Goal: Task Accomplishment & Management: Complete application form

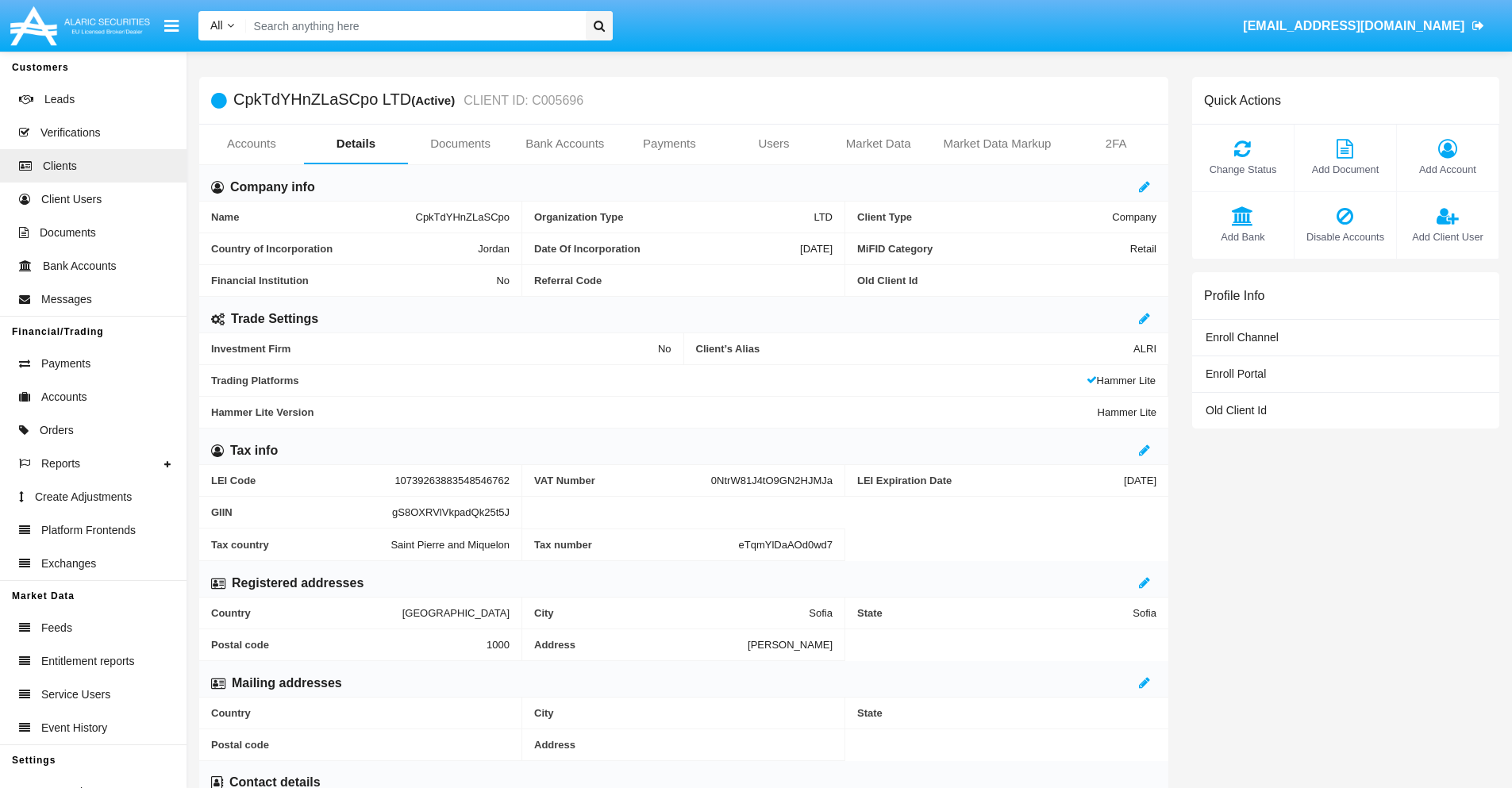
click at [564, 144] on link "Bank Accounts" at bounding box center [564, 144] width 105 height 38
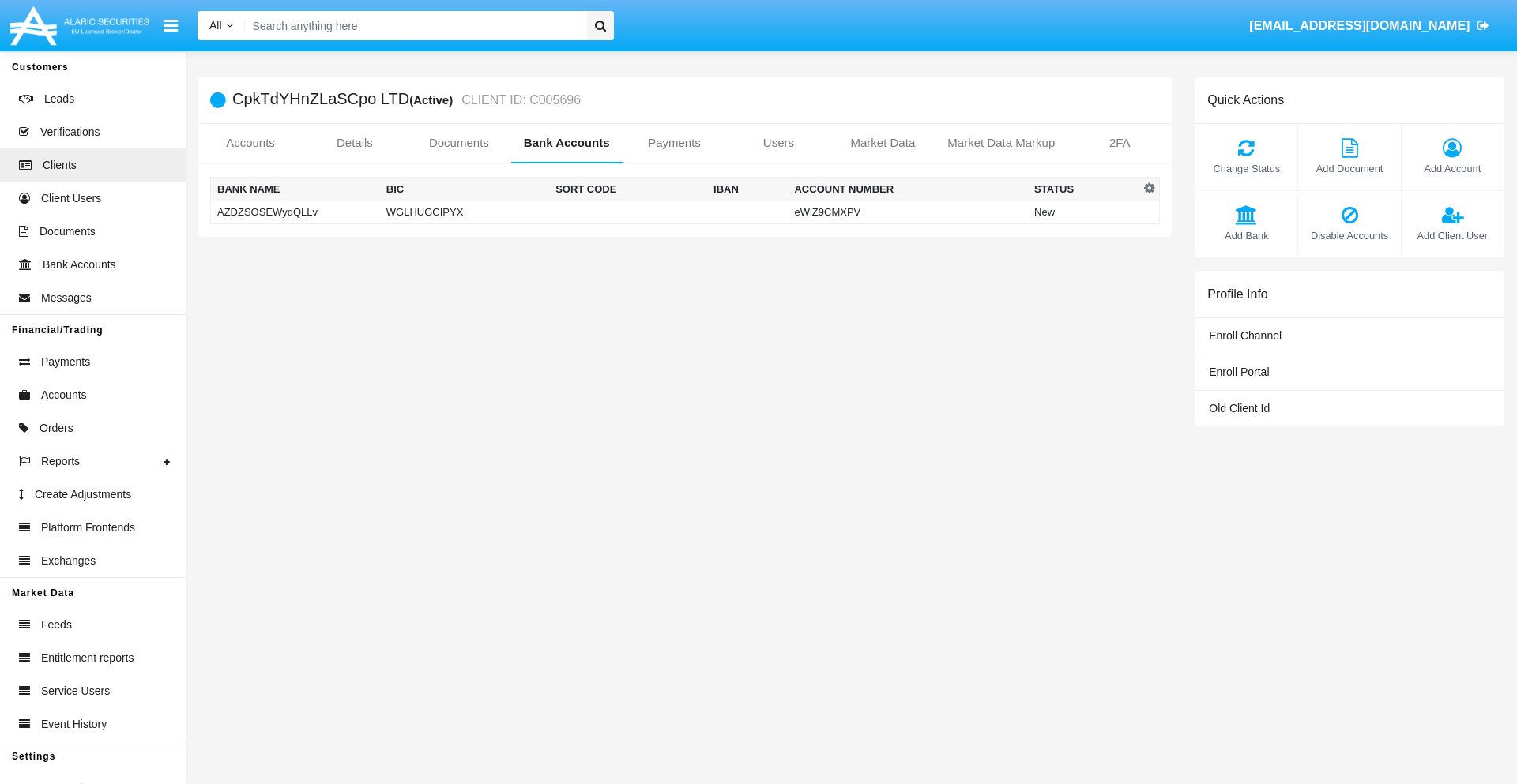
click at [295, 212] on td "AZDZSOSEWydQLLv" at bounding box center [295, 213] width 169 height 24
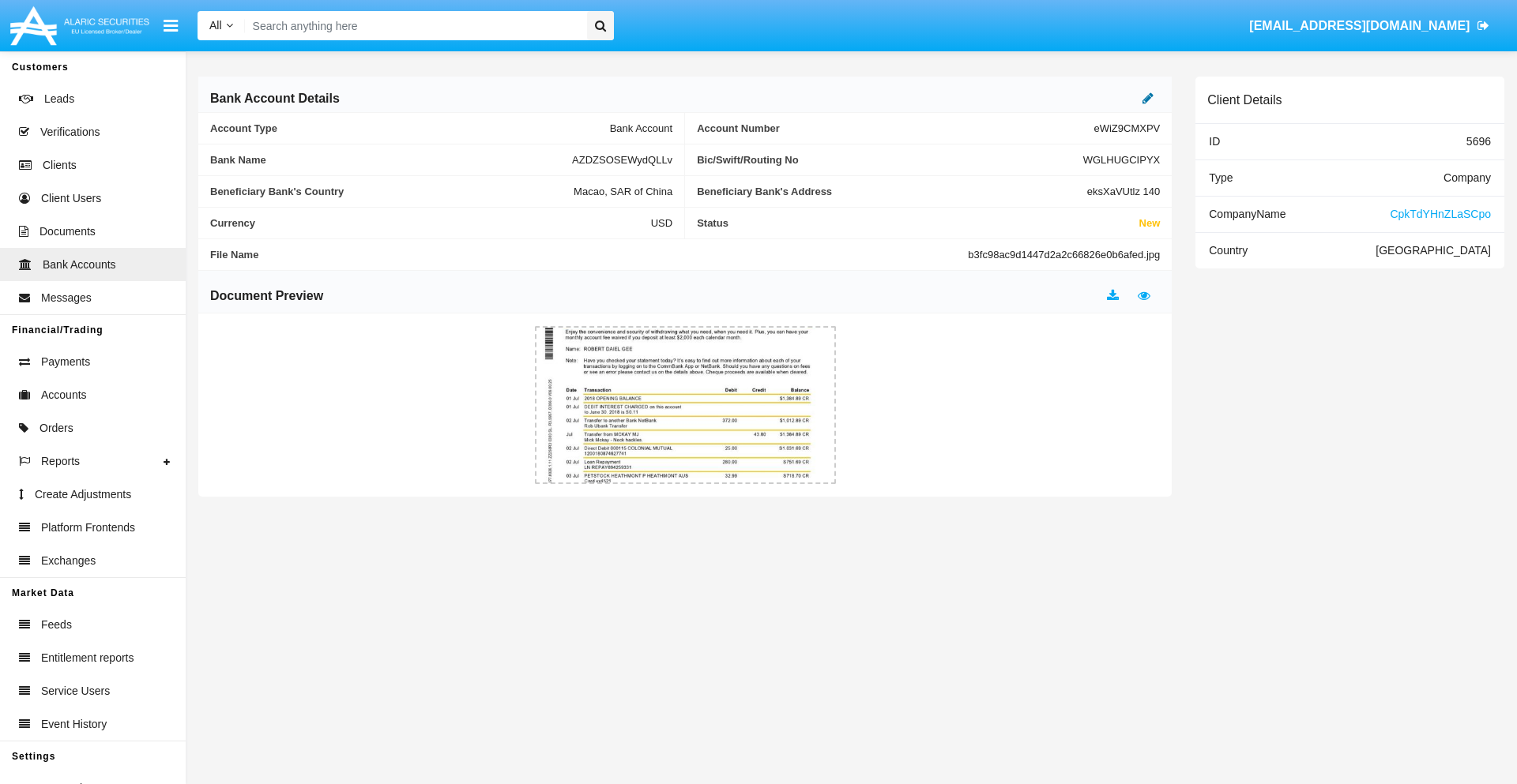
click at [1148, 98] on icon at bounding box center [1148, 98] width 11 height 13
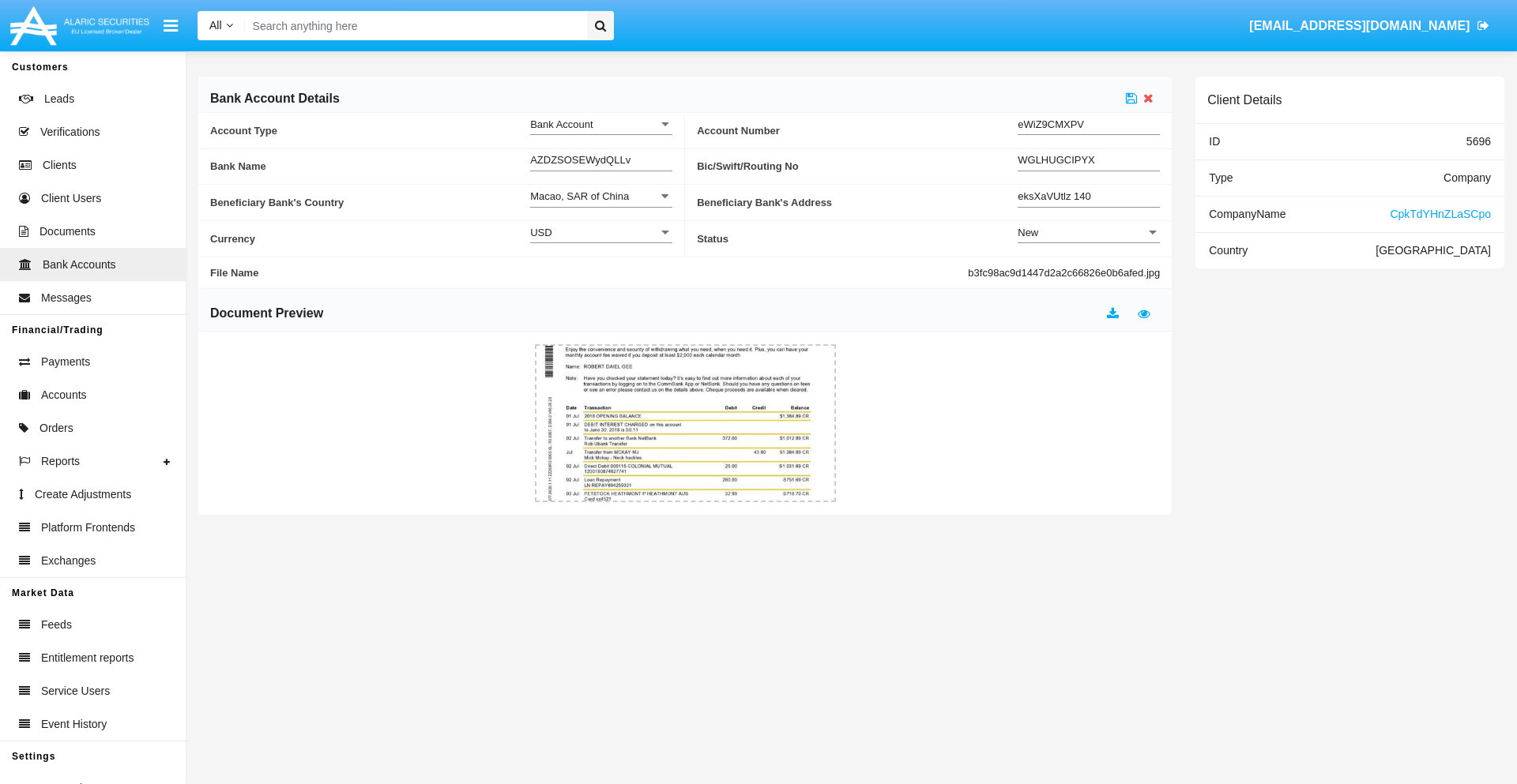
click at [1089, 232] on div "New" at bounding box center [1081, 232] width 128 height 13
click at [1089, 271] on span "Active" at bounding box center [1088, 271] width 142 height 30
click at [1131, 98] on icon at bounding box center [1131, 98] width 11 height 13
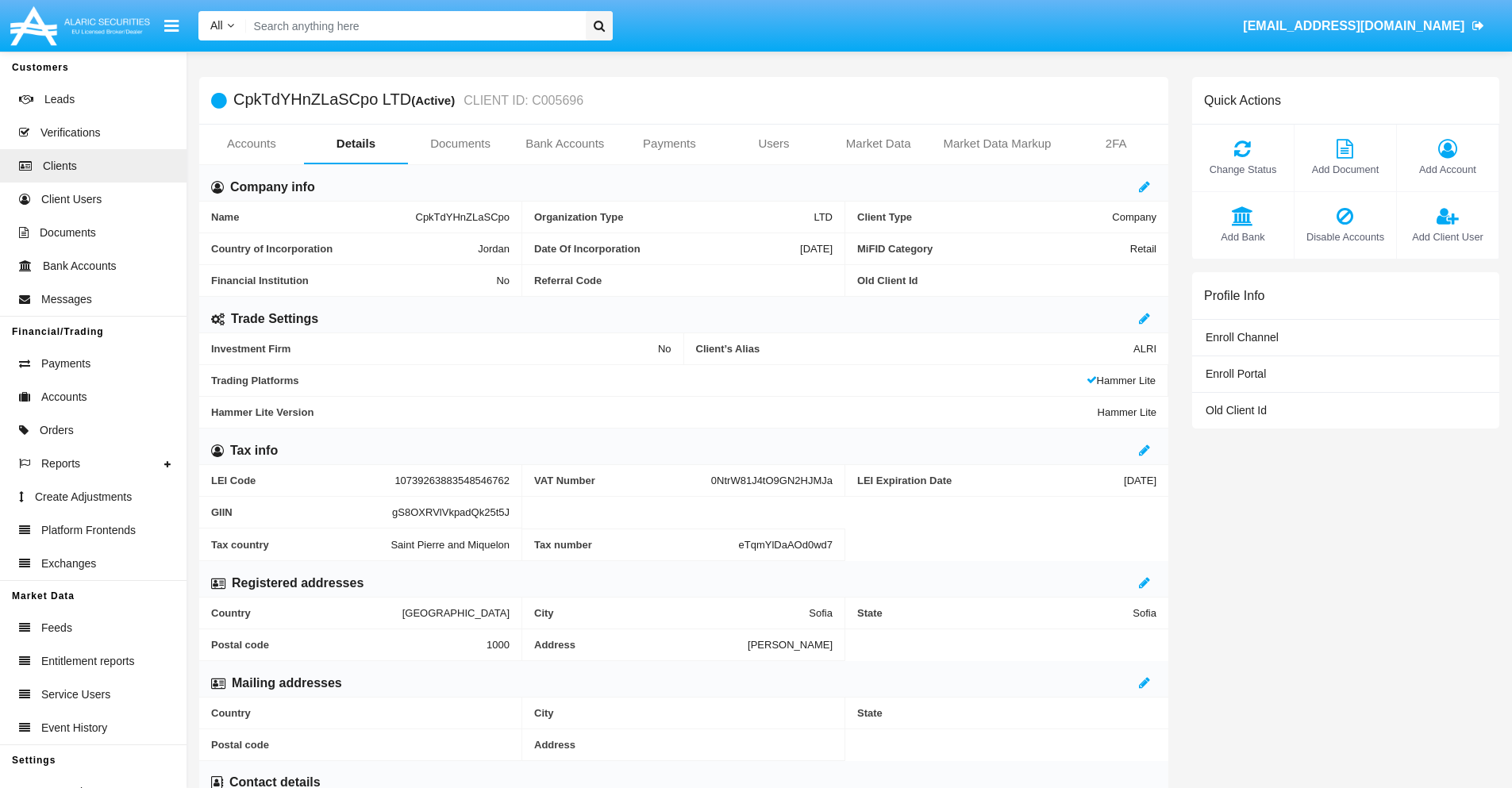
click at [564, 144] on link "Bank Accounts" at bounding box center [564, 144] width 105 height 38
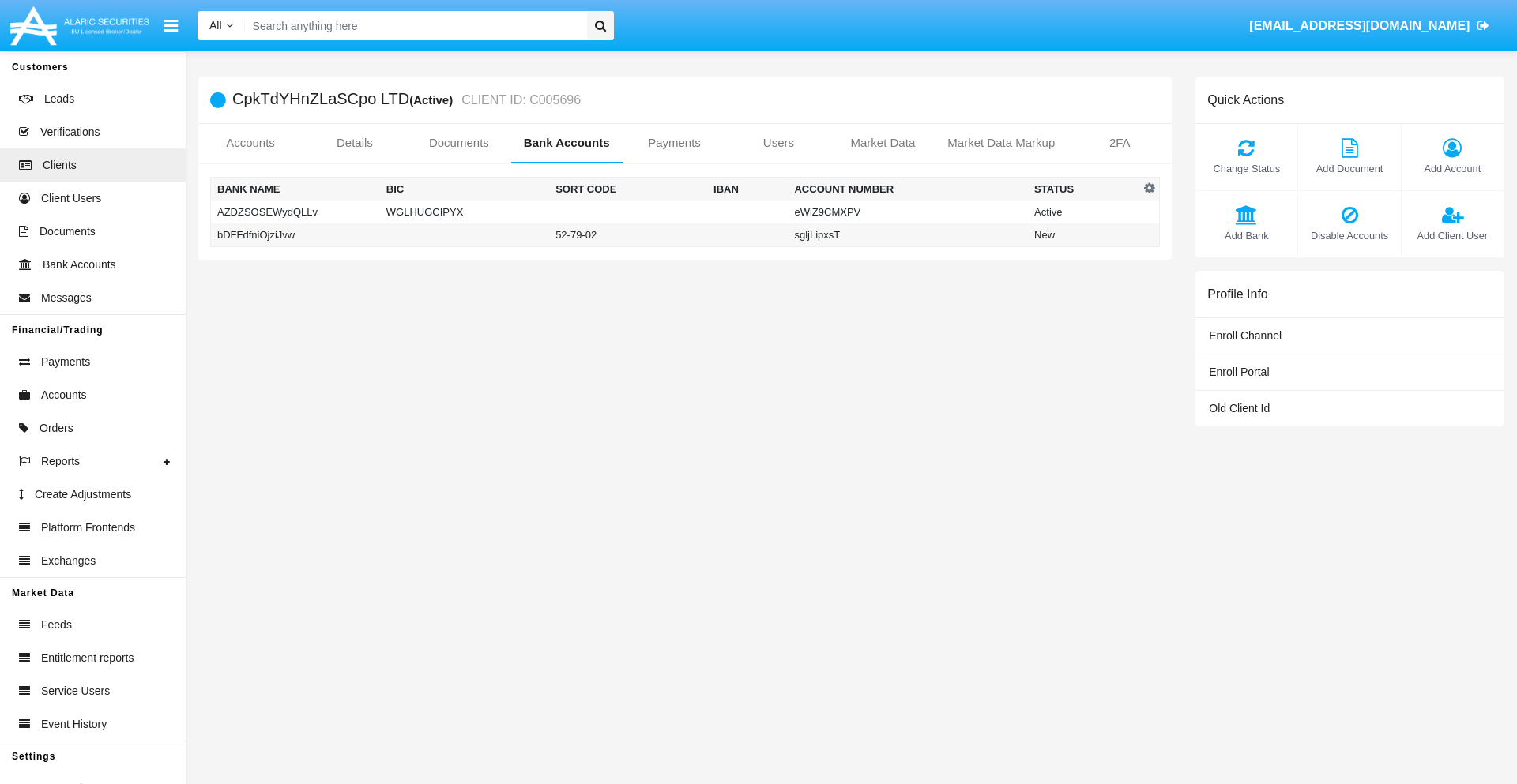
click at [295, 235] on td "bDFFdfniOjziJvw" at bounding box center [295, 235] width 169 height 24
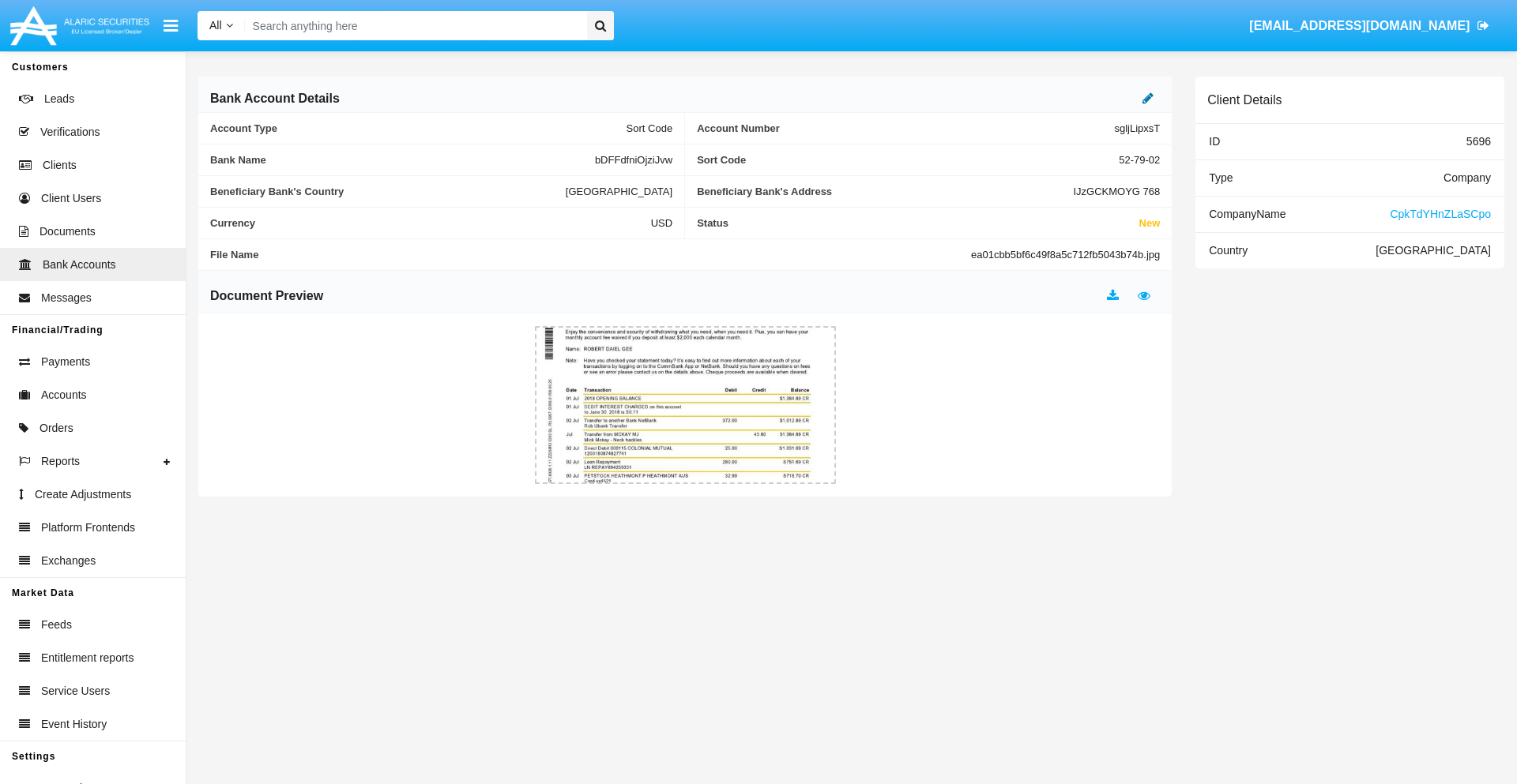
click at [1148, 98] on icon at bounding box center [1148, 98] width 11 height 13
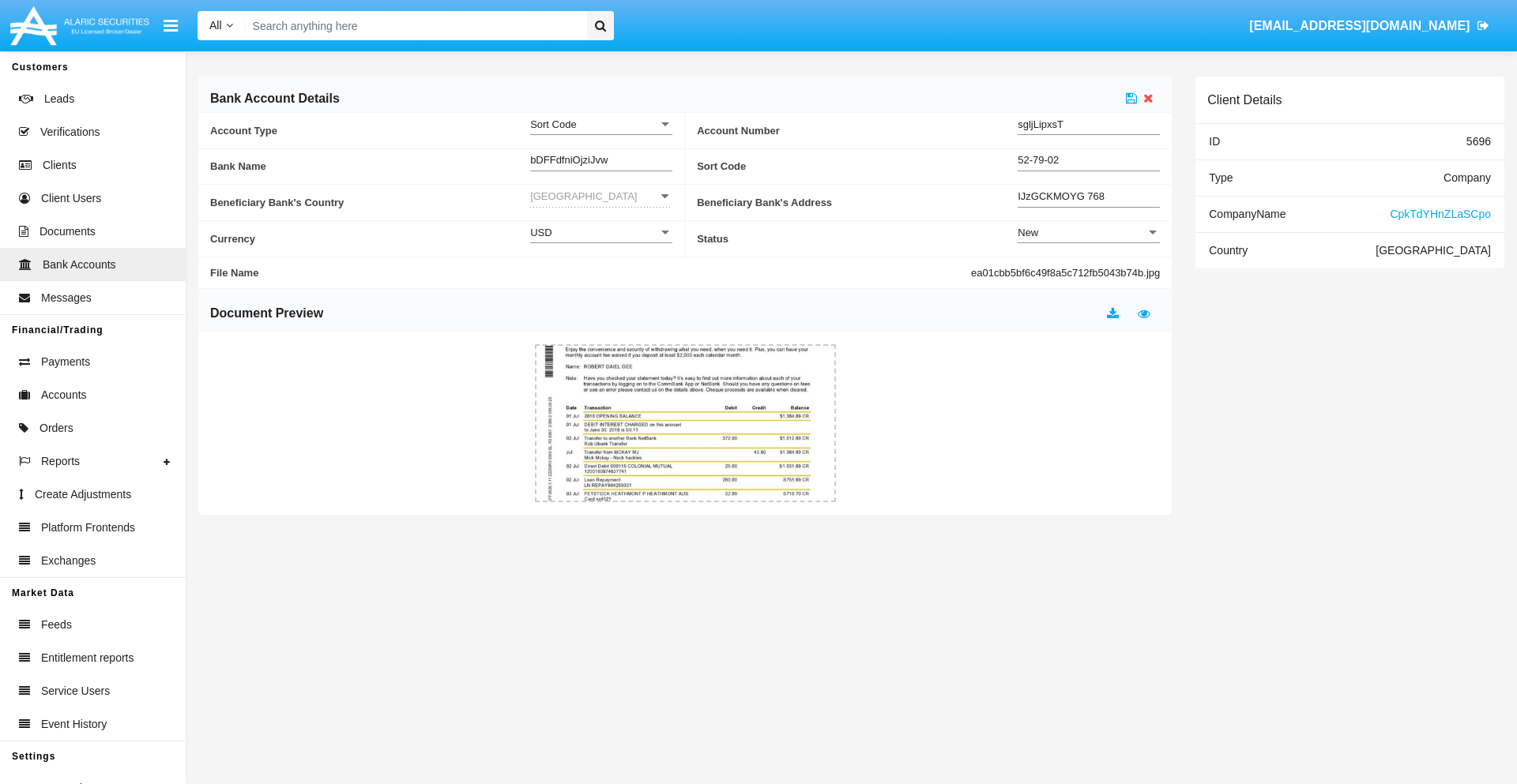
click at [1089, 232] on div "New" at bounding box center [1081, 232] width 128 height 13
click at [1089, 271] on span "Active" at bounding box center [1088, 271] width 142 height 30
click at [1131, 98] on icon at bounding box center [1131, 98] width 11 height 13
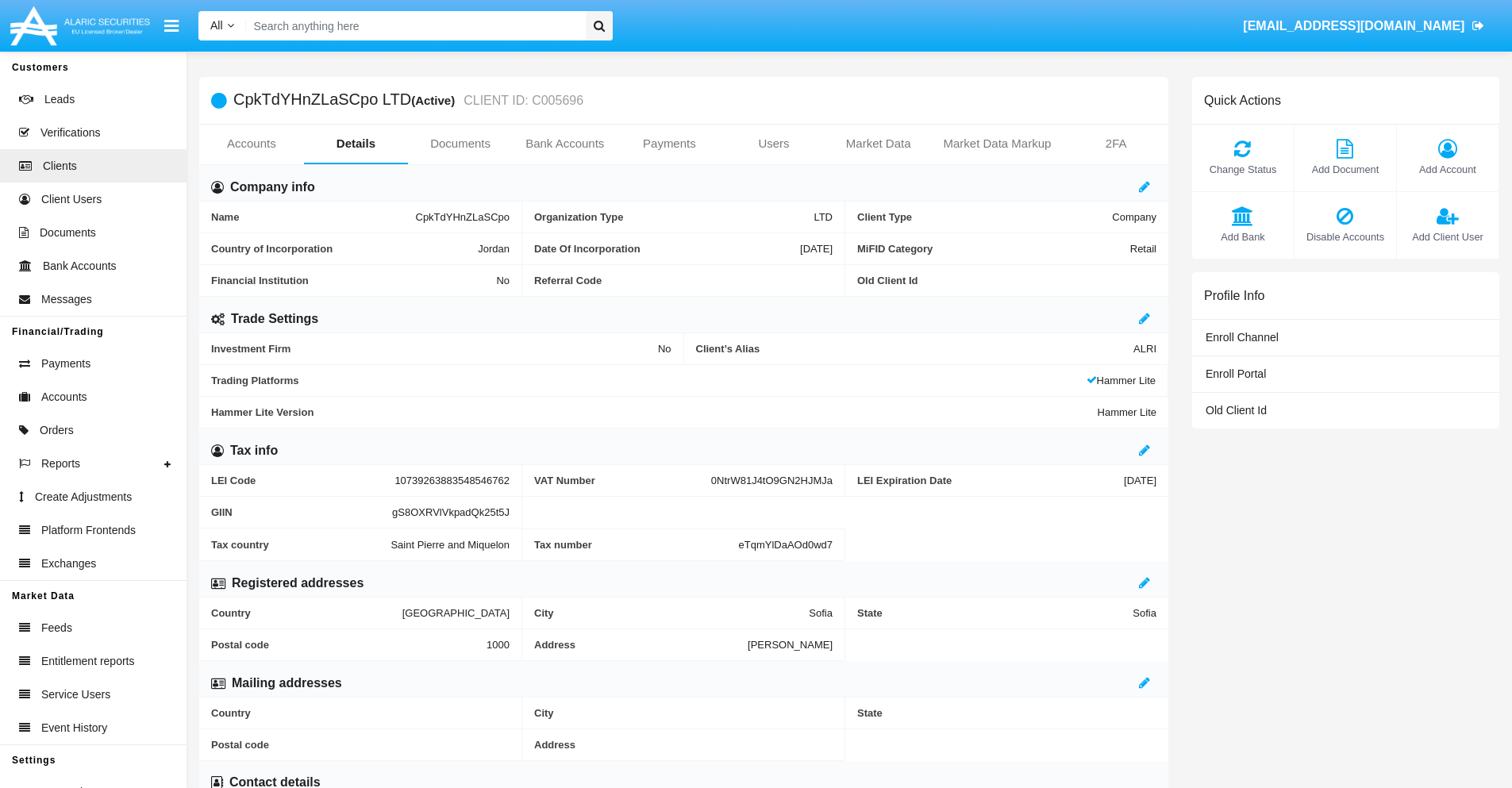
click at [1242, 237] on span "Add Bank" at bounding box center [1243, 237] width 86 height 15
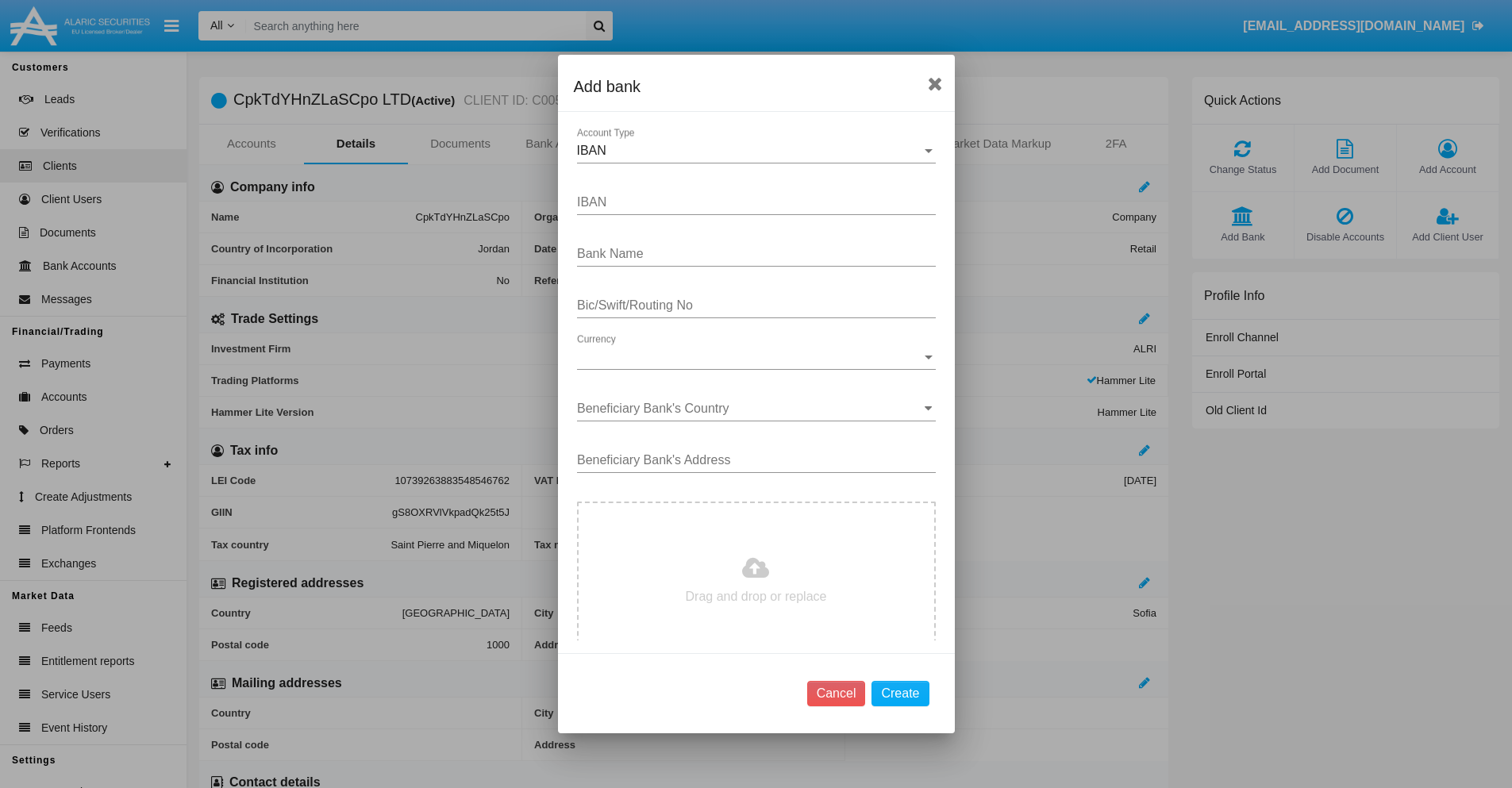
click at [750, 151] on div "IBAN" at bounding box center [749, 151] width 345 height 14
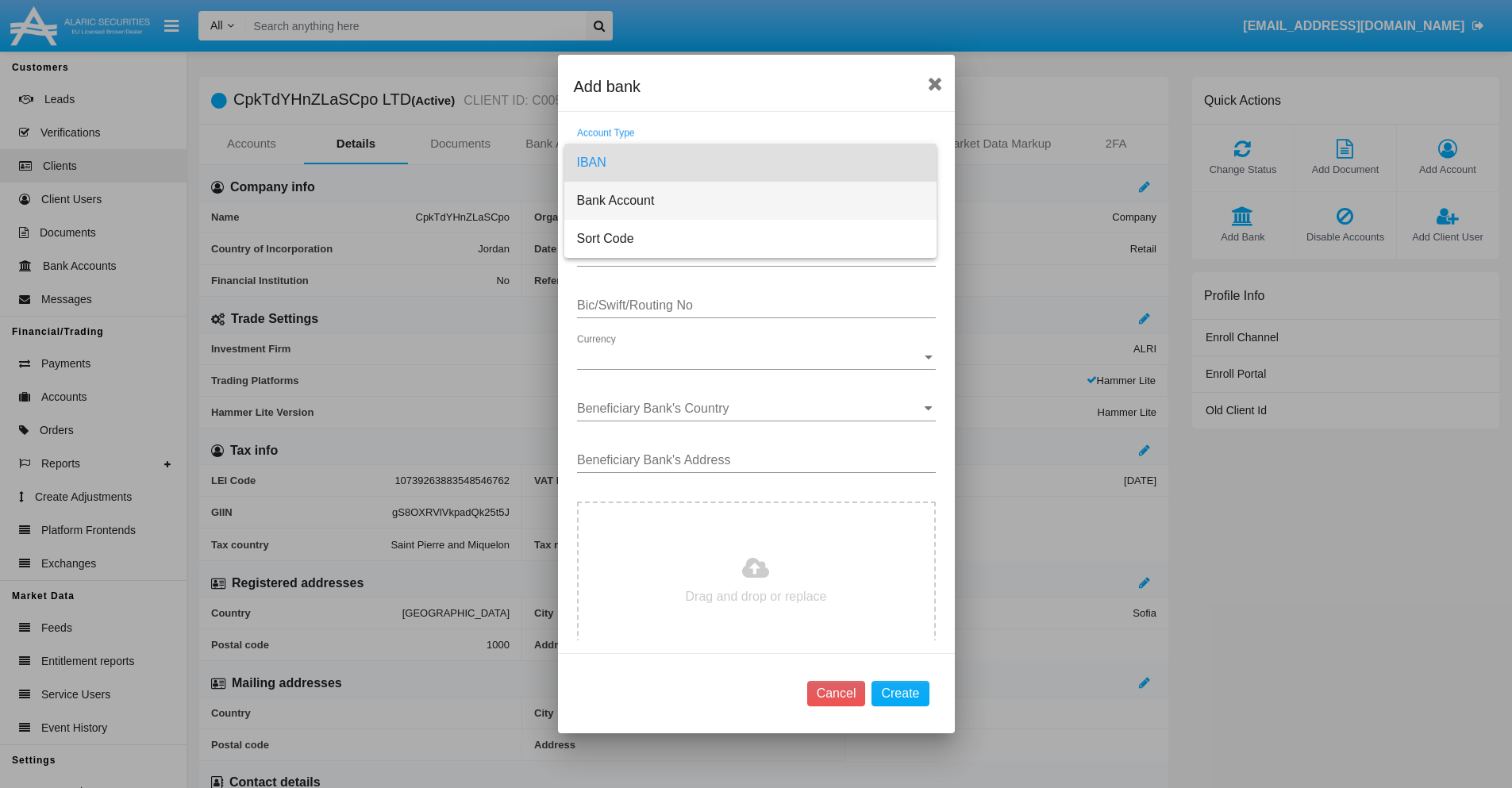
click at [750, 201] on span "Bank Account" at bounding box center [750, 201] width 346 height 38
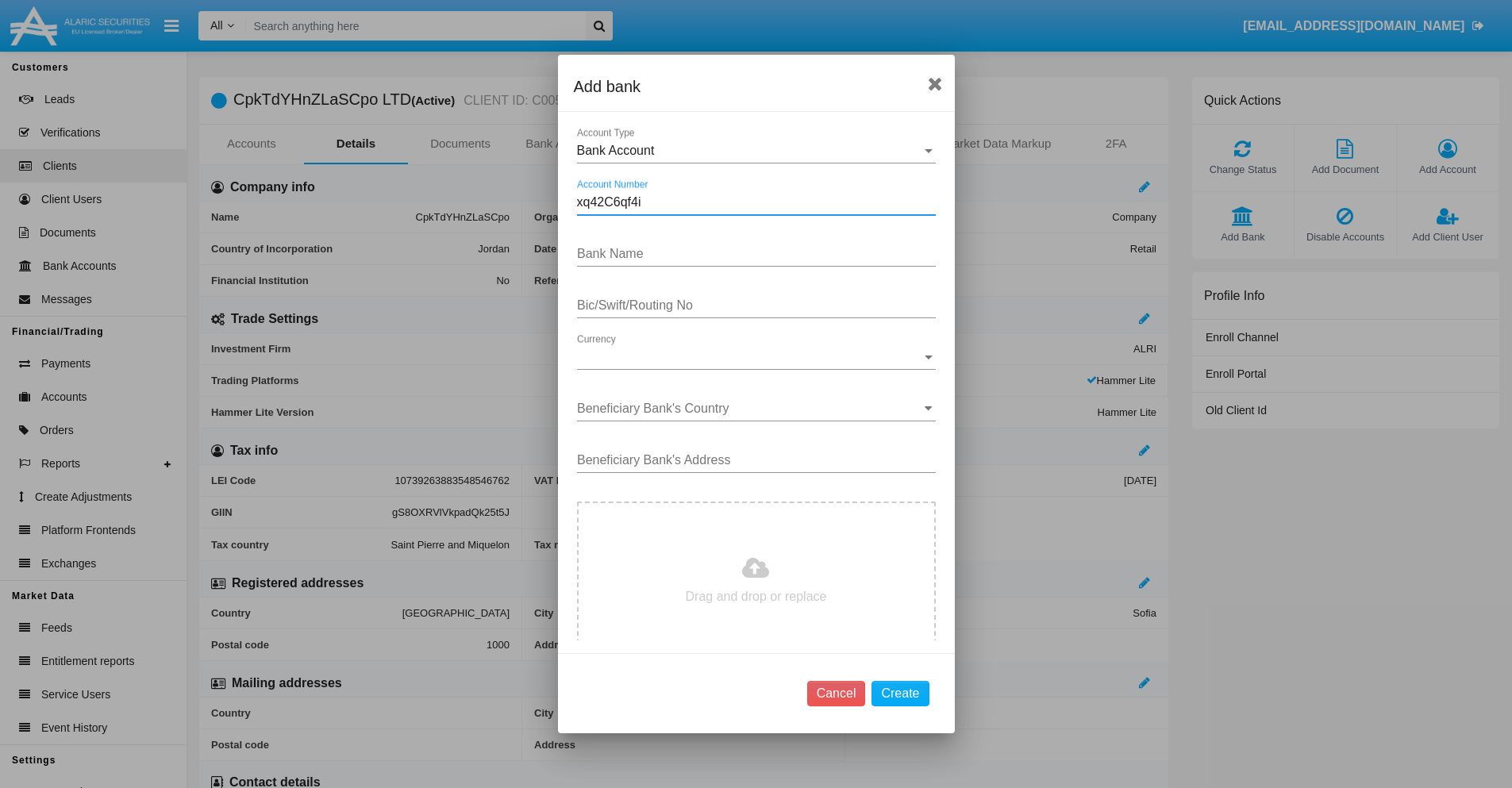
type input "xq42C6qf4i"
type input "CXrhANncVOyytkz"
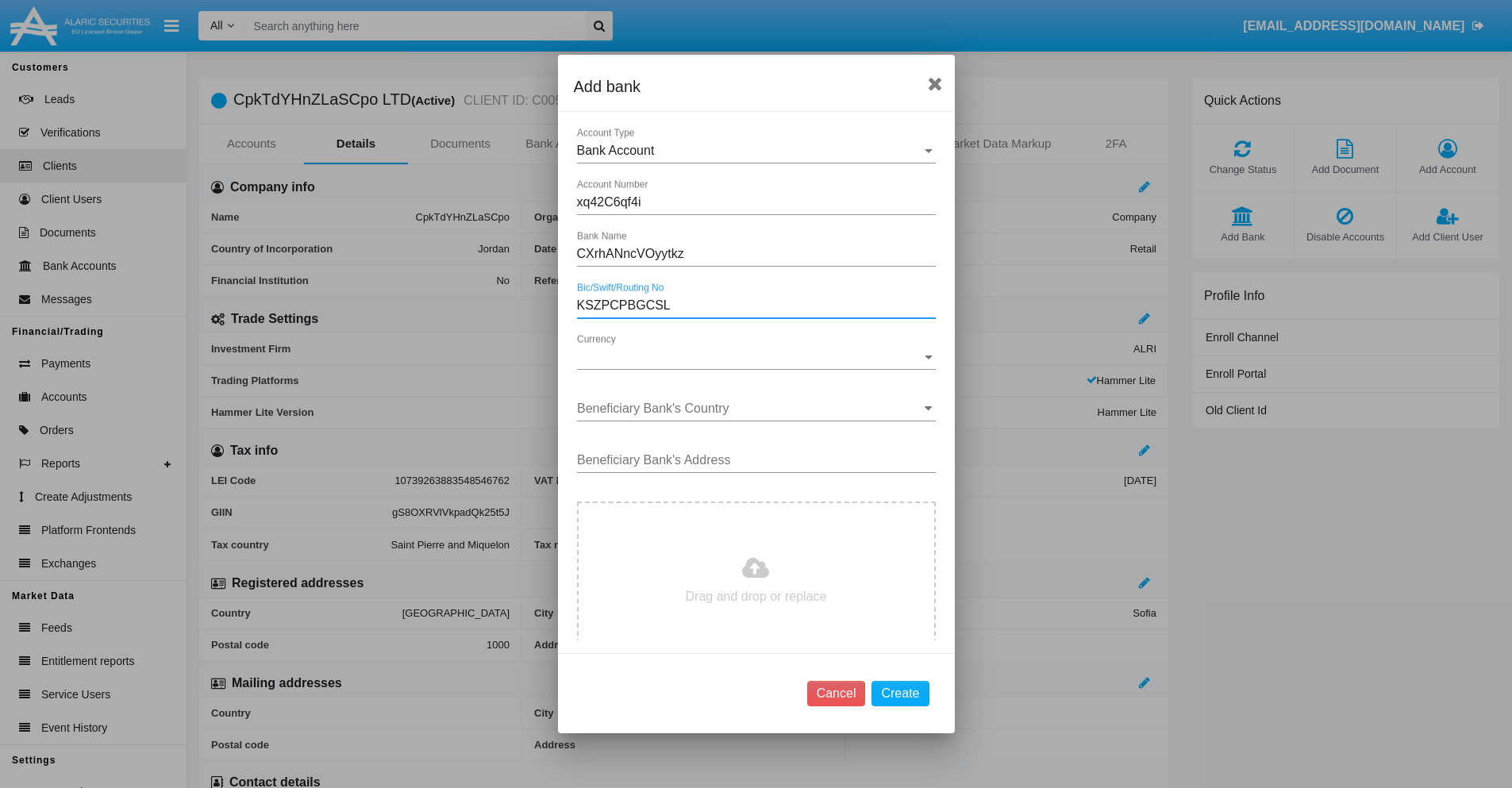
type input "KSZPCPBGCSL"
click at [750, 357] on span "Currency" at bounding box center [749, 357] width 345 height 14
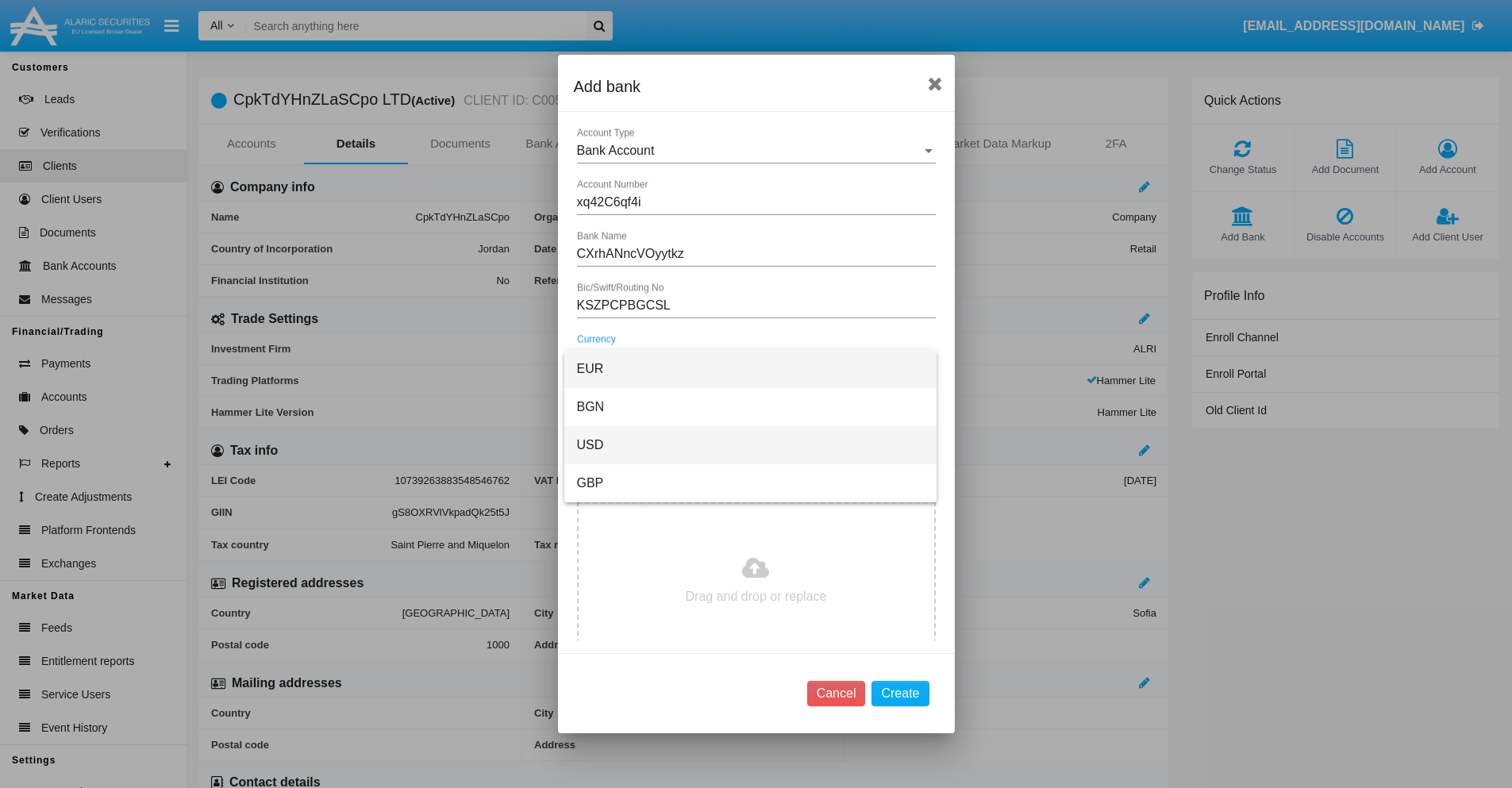
click at [750, 445] on span "USD" at bounding box center [750, 445] width 346 height 38
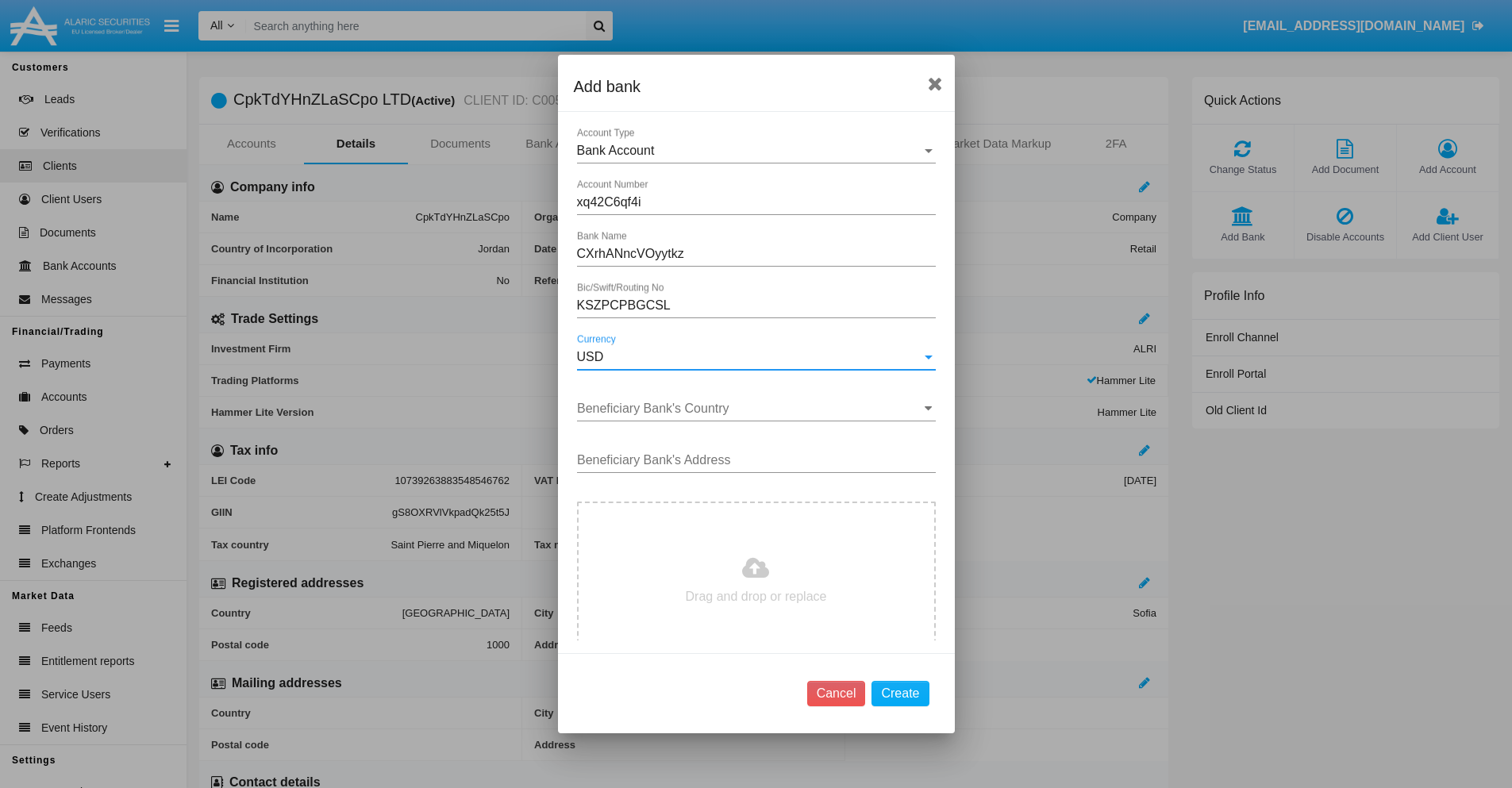
click at [750, 408] on input "Beneficiary Bank's Country" at bounding box center [756, 408] width 359 height 14
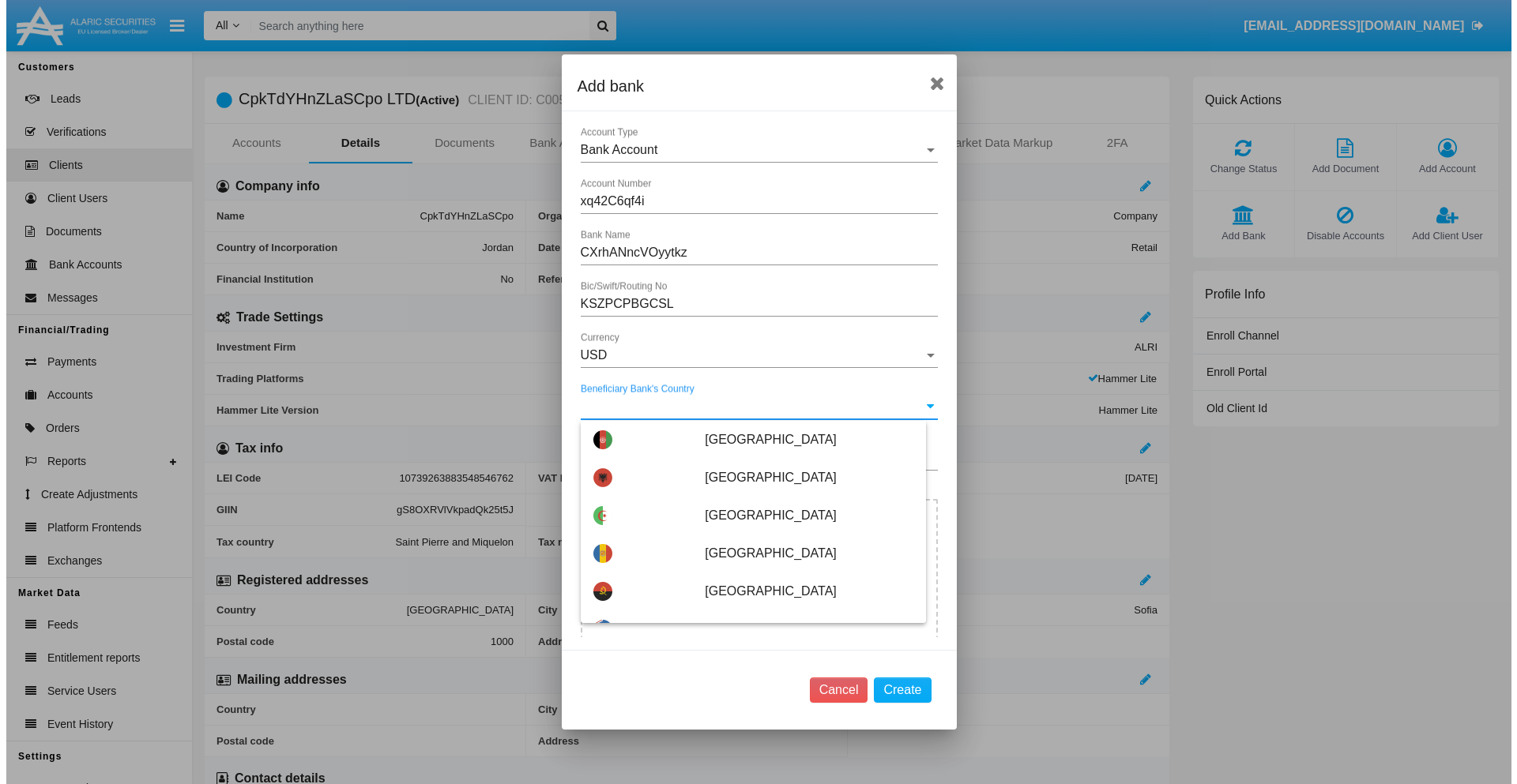
scroll to position [1504, 0]
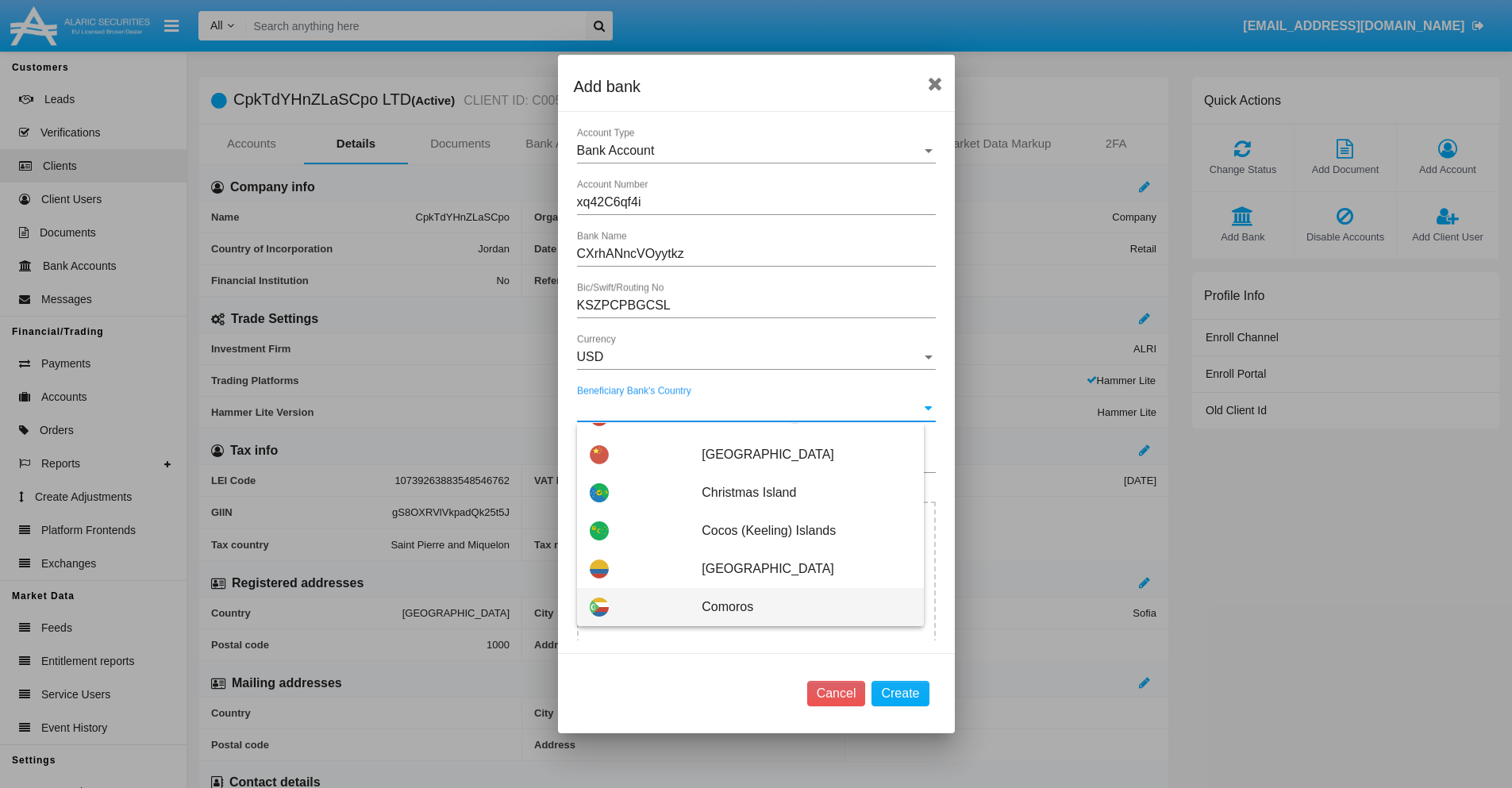
click at [798, 608] on span "Comoros" at bounding box center [806, 607] width 209 height 38
type input "Comoros"
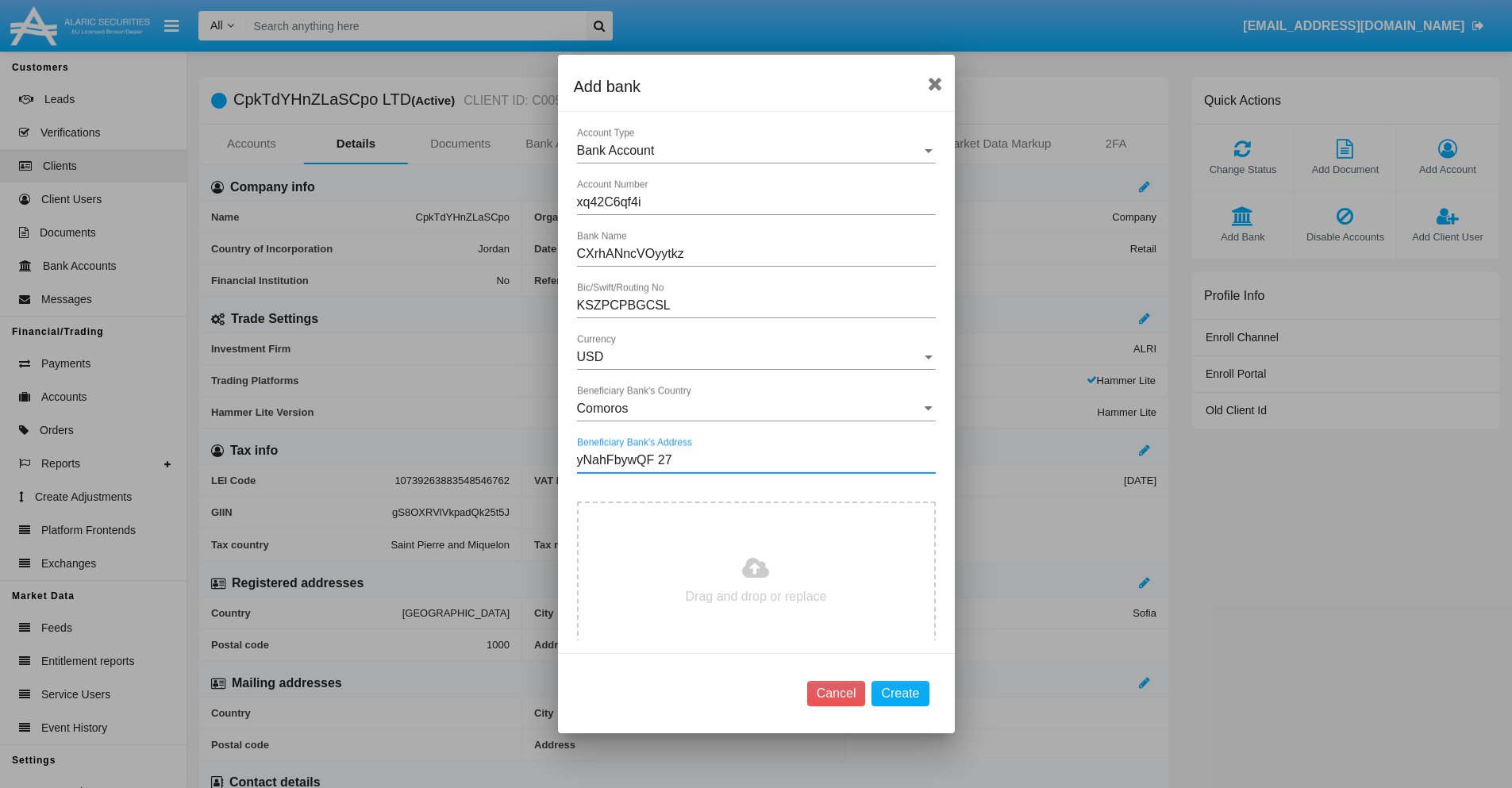
type input "yNahFbywQF 271"
type input "C:\fakepath\bank-statement.png"
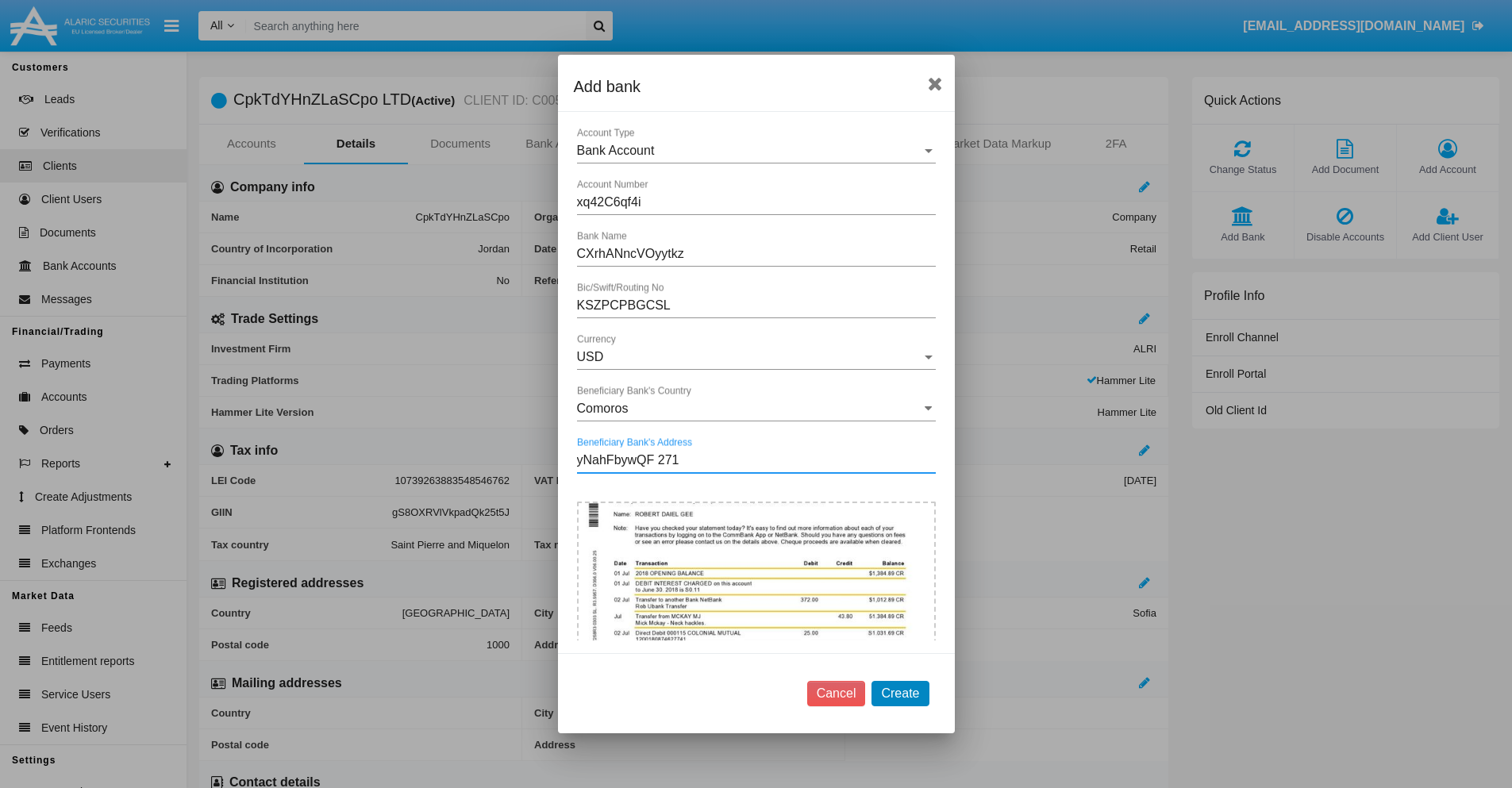
click at [900, 693] on button "Create" at bounding box center [900, 694] width 57 height 25
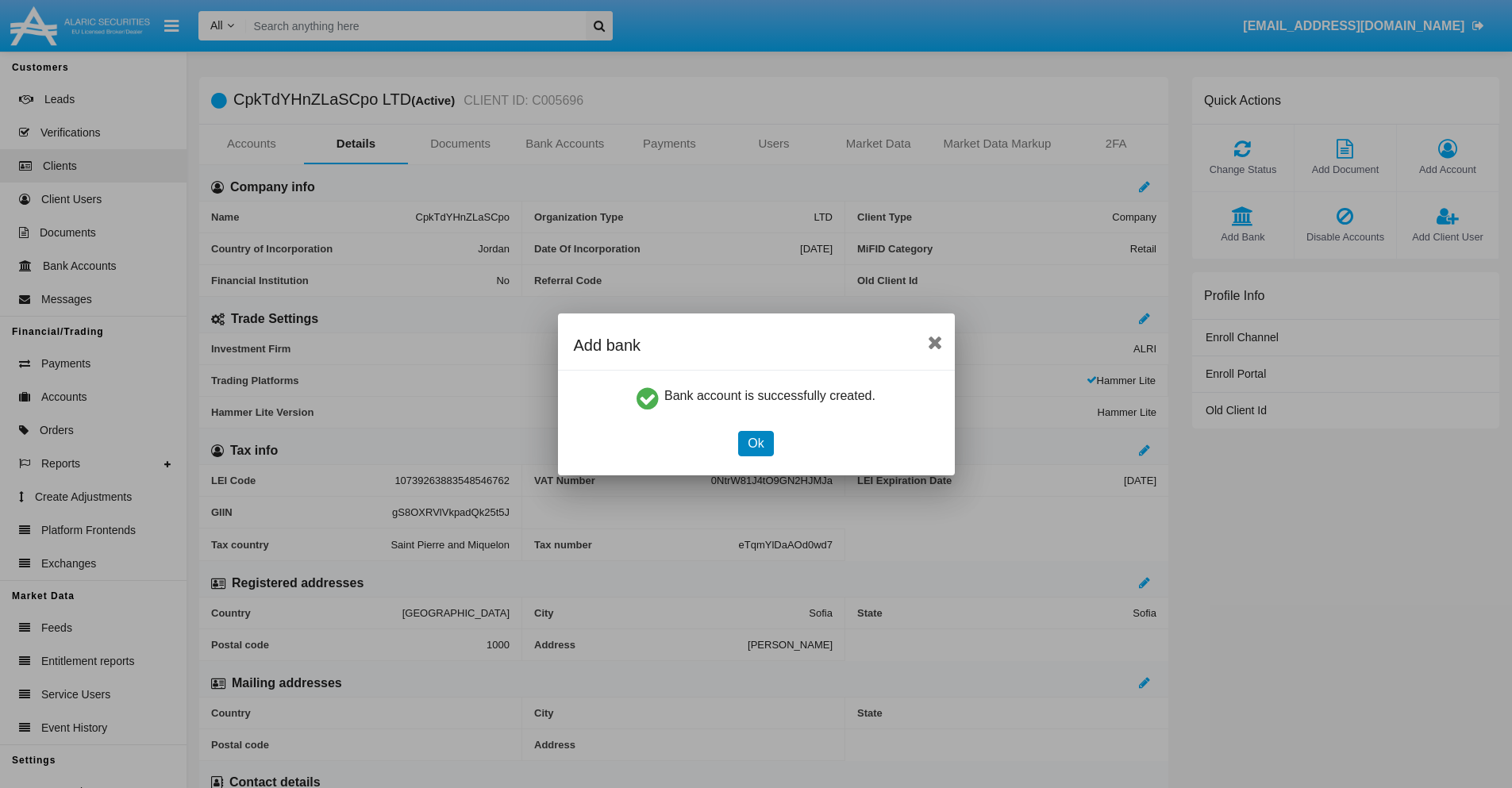
click at [756, 442] on button "Ok" at bounding box center [755, 443] width 35 height 25
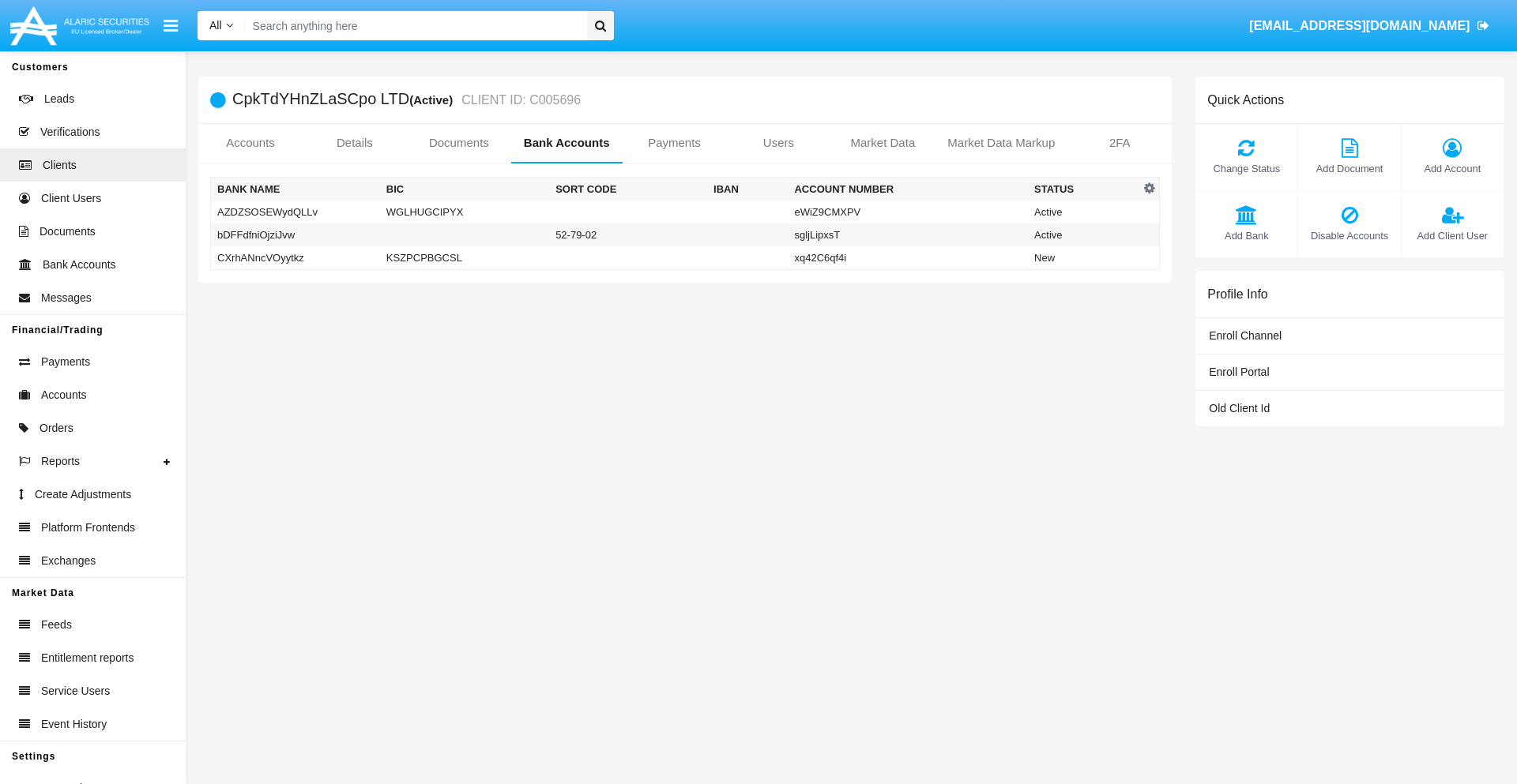
click at [295, 257] on td "CXrhANncVOyytkz" at bounding box center [295, 258] width 169 height 24
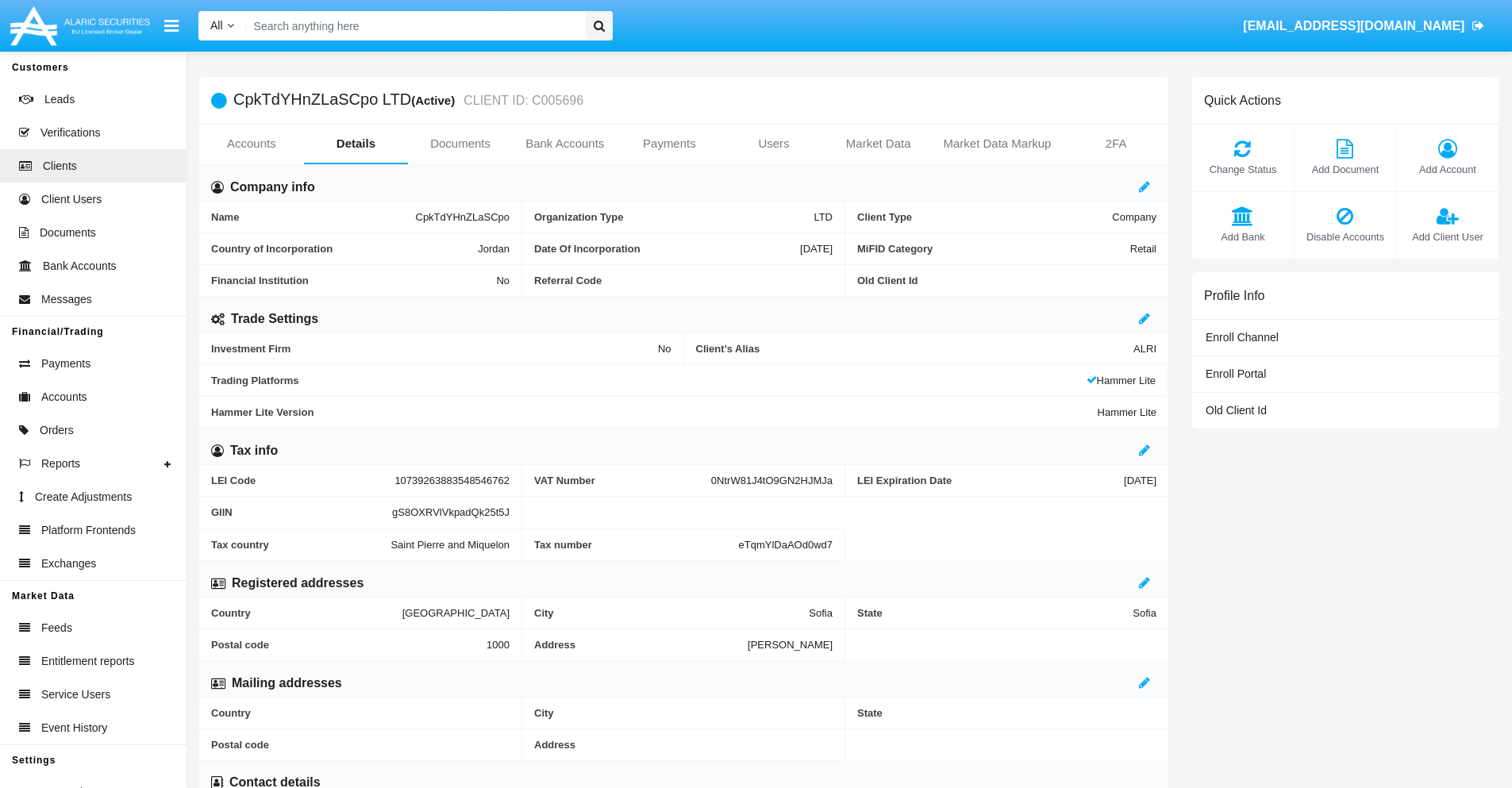
click at [1242, 237] on span "Add Bank" at bounding box center [1243, 237] width 86 height 15
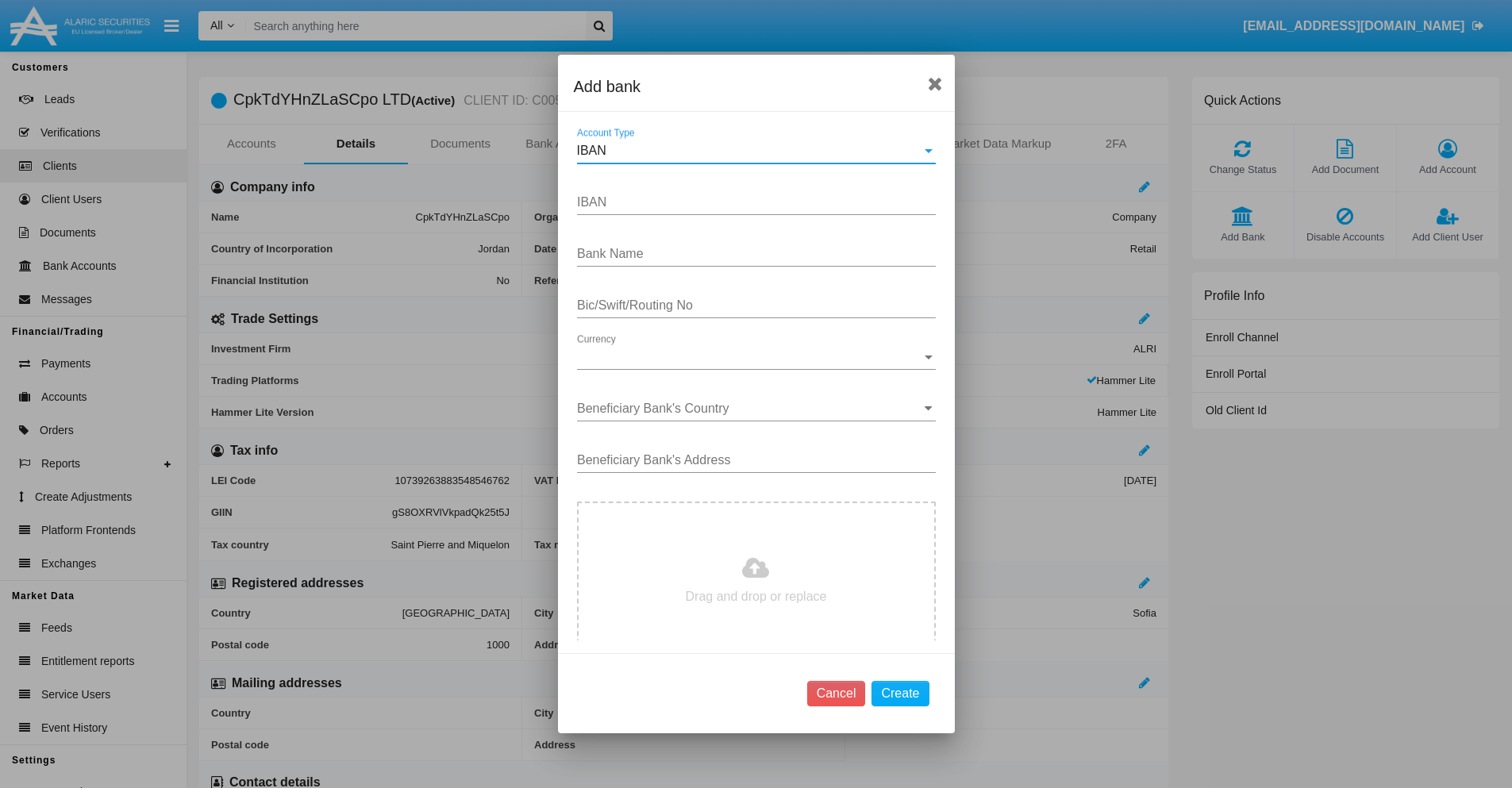
click at [750, 151] on div "IBAN" at bounding box center [749, 151] width 345 height 14
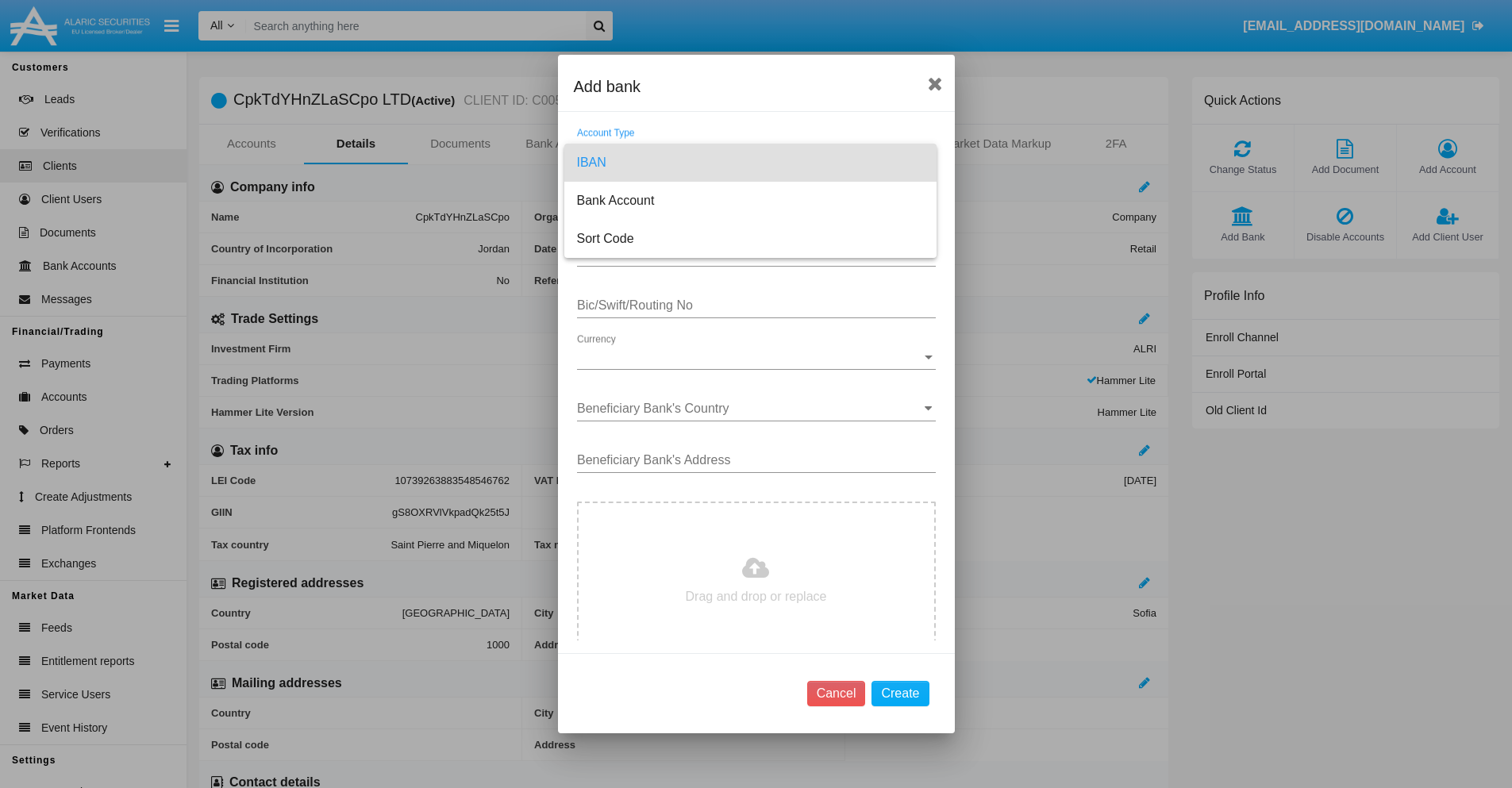
click at [750, 162] on span "IBAN" at bounding box center [750, 162] width 346 height 38
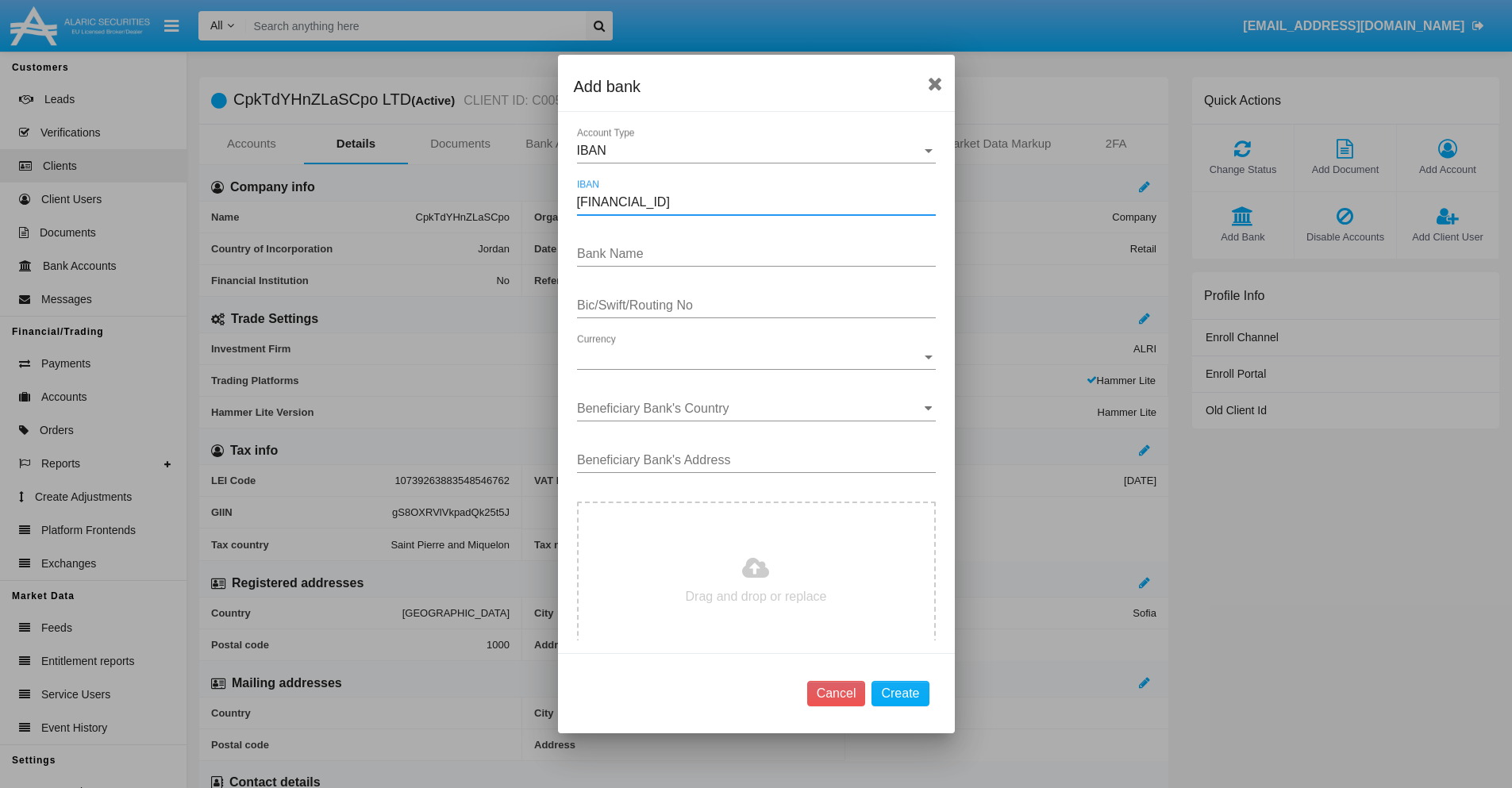
type input "DE31500105175143186793"
type input "rzTHpsYooCxFGEF"
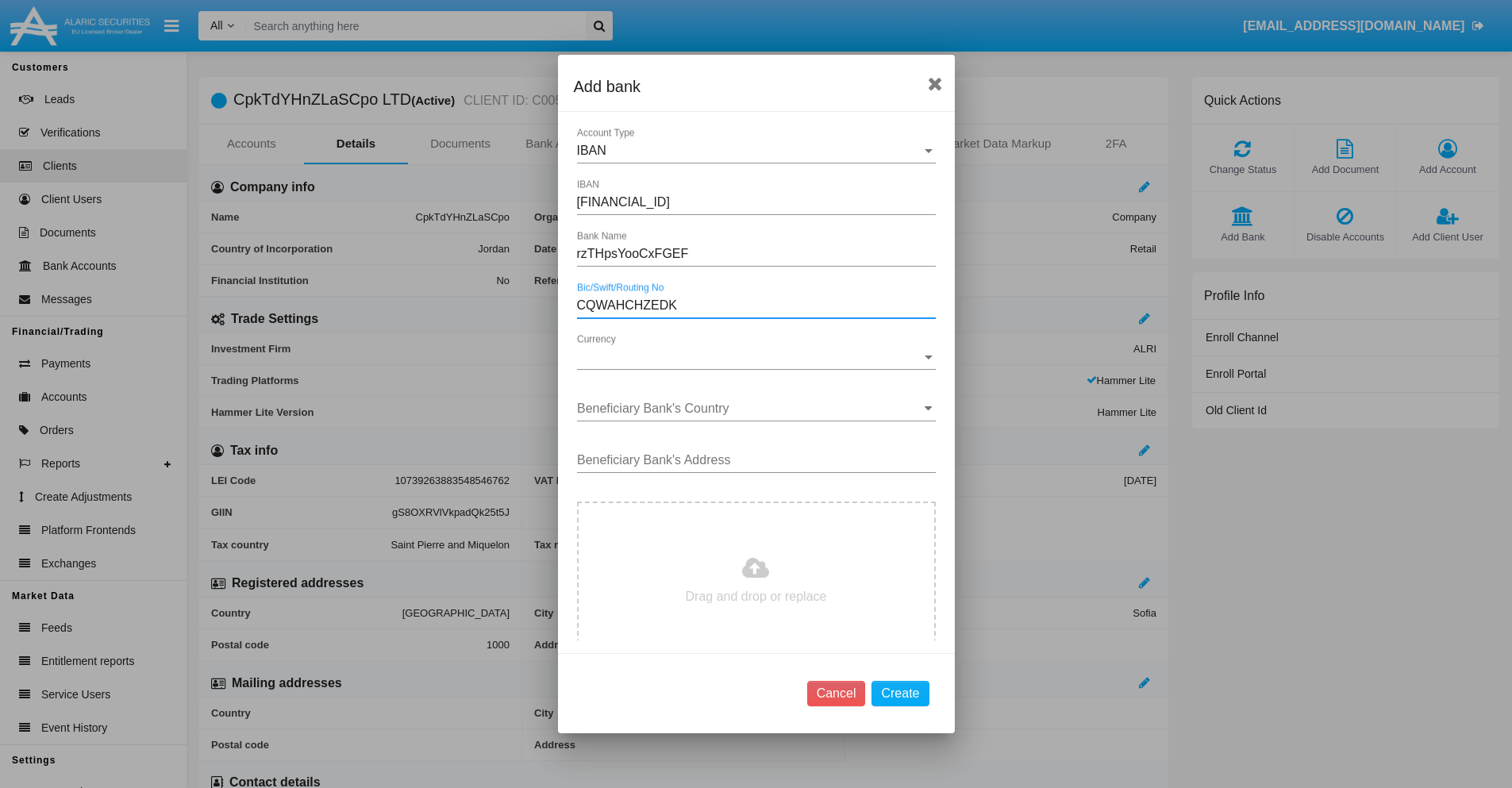
type input "CQWAHCHZEDK"
click at [750, 357] on span "Currency" at bounding box center [749, 357] width 345 height 14
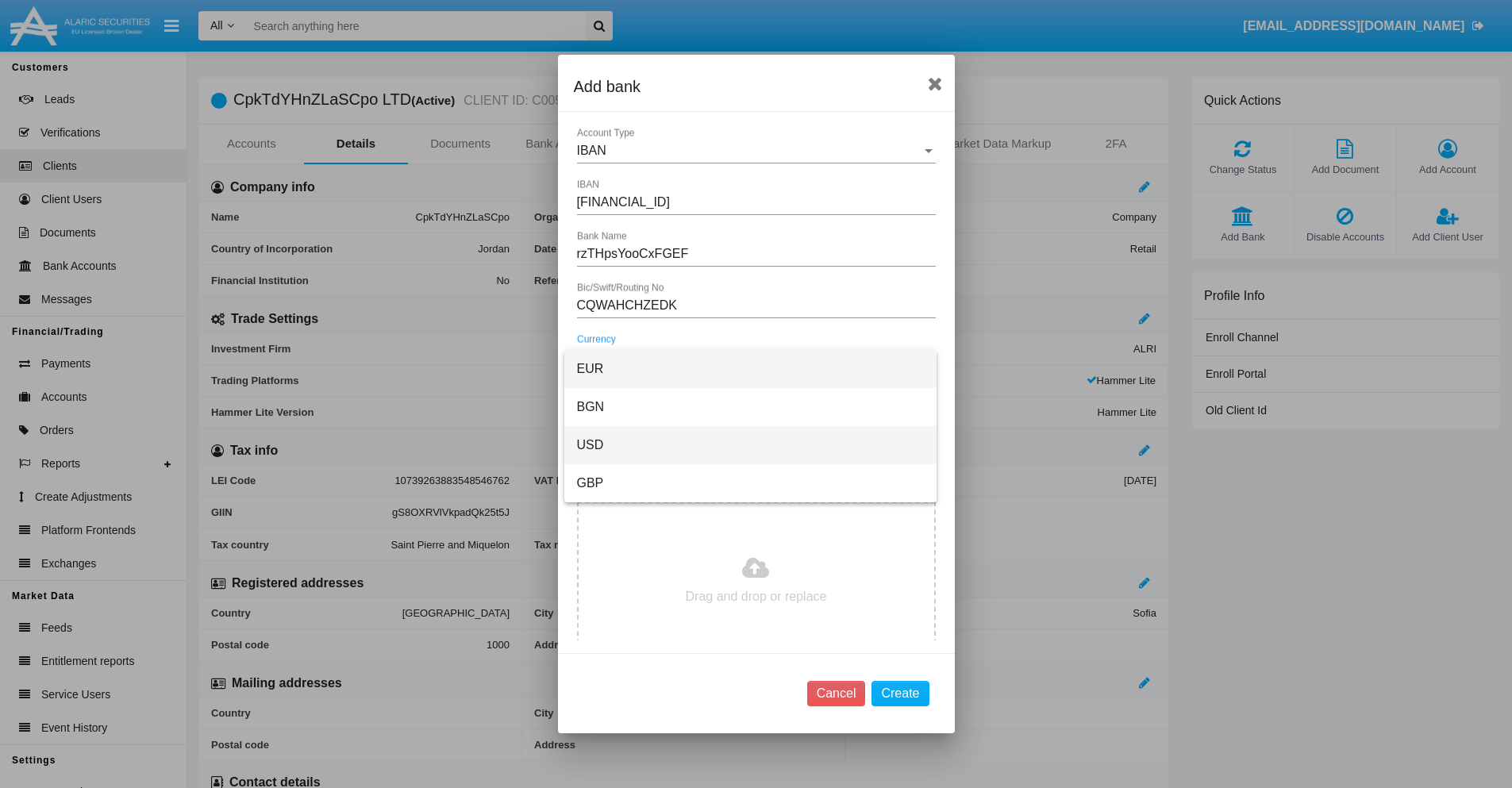
click at [750, 445] on span "USD" at bounding box center [750, 445] width 346 height 38
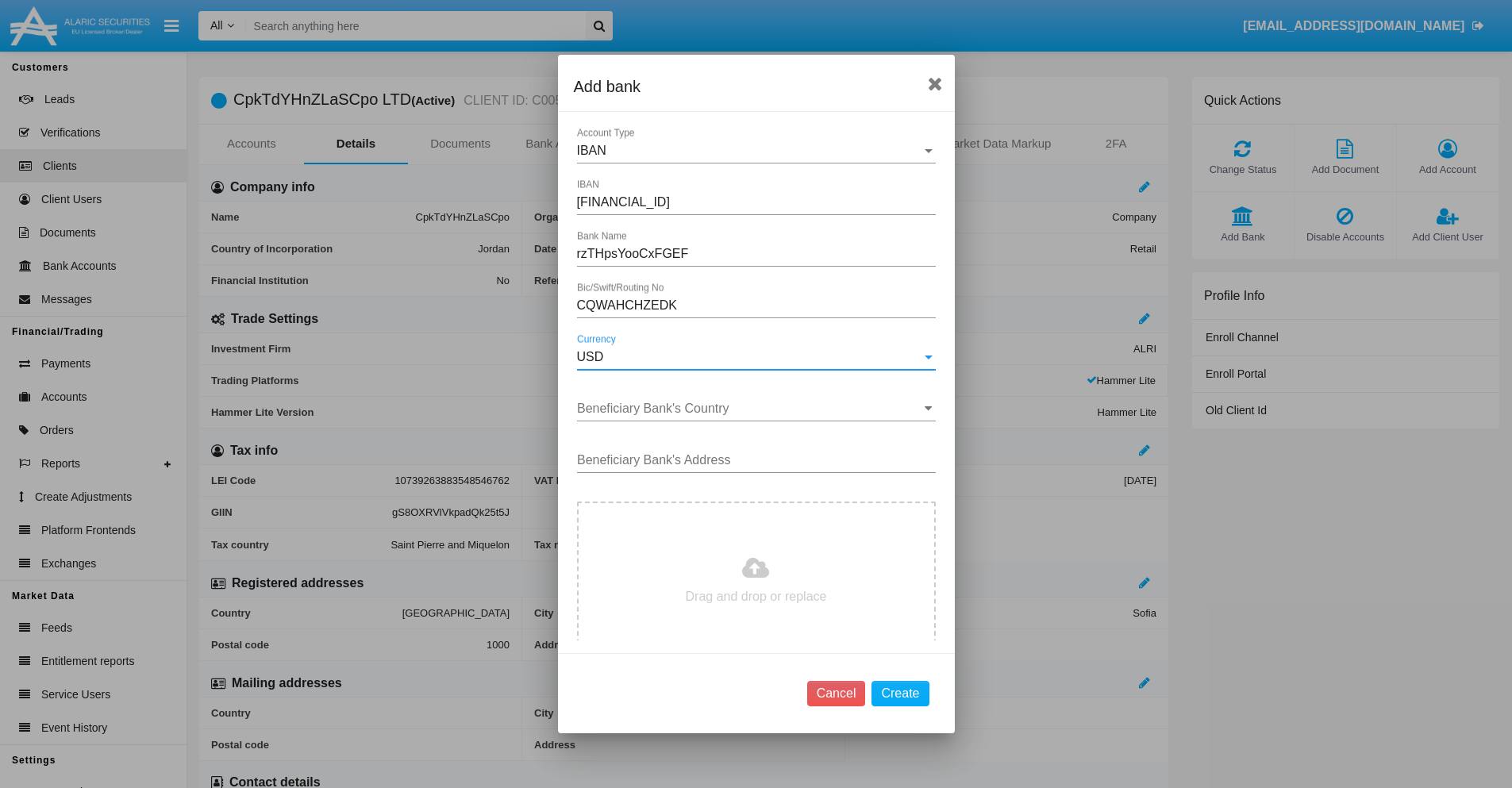
click at [750, 408] on input "Beneficiary Bank's Country" at bounding box center [756, 408] width 359 height 14
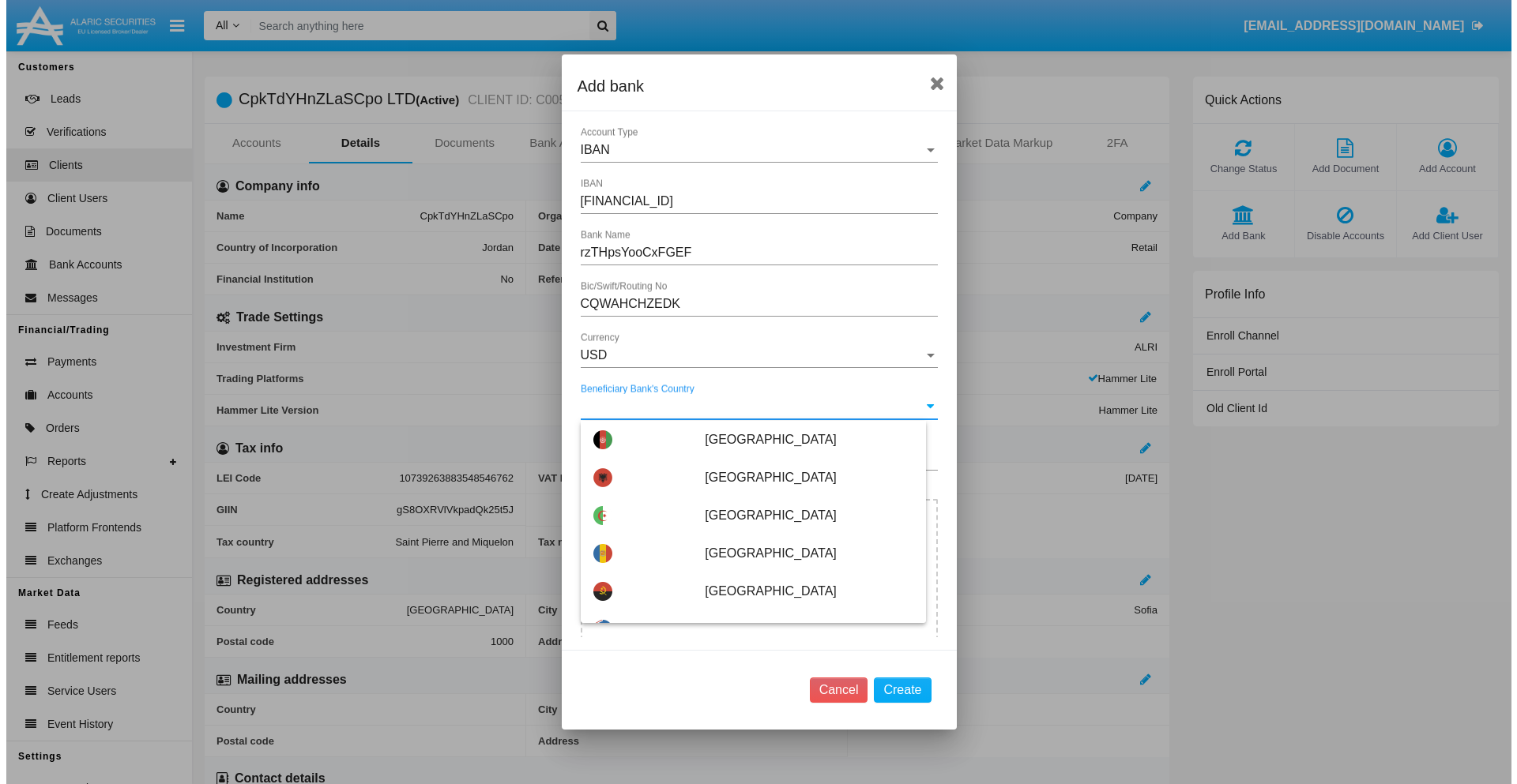
scroll to position [7606, 0]
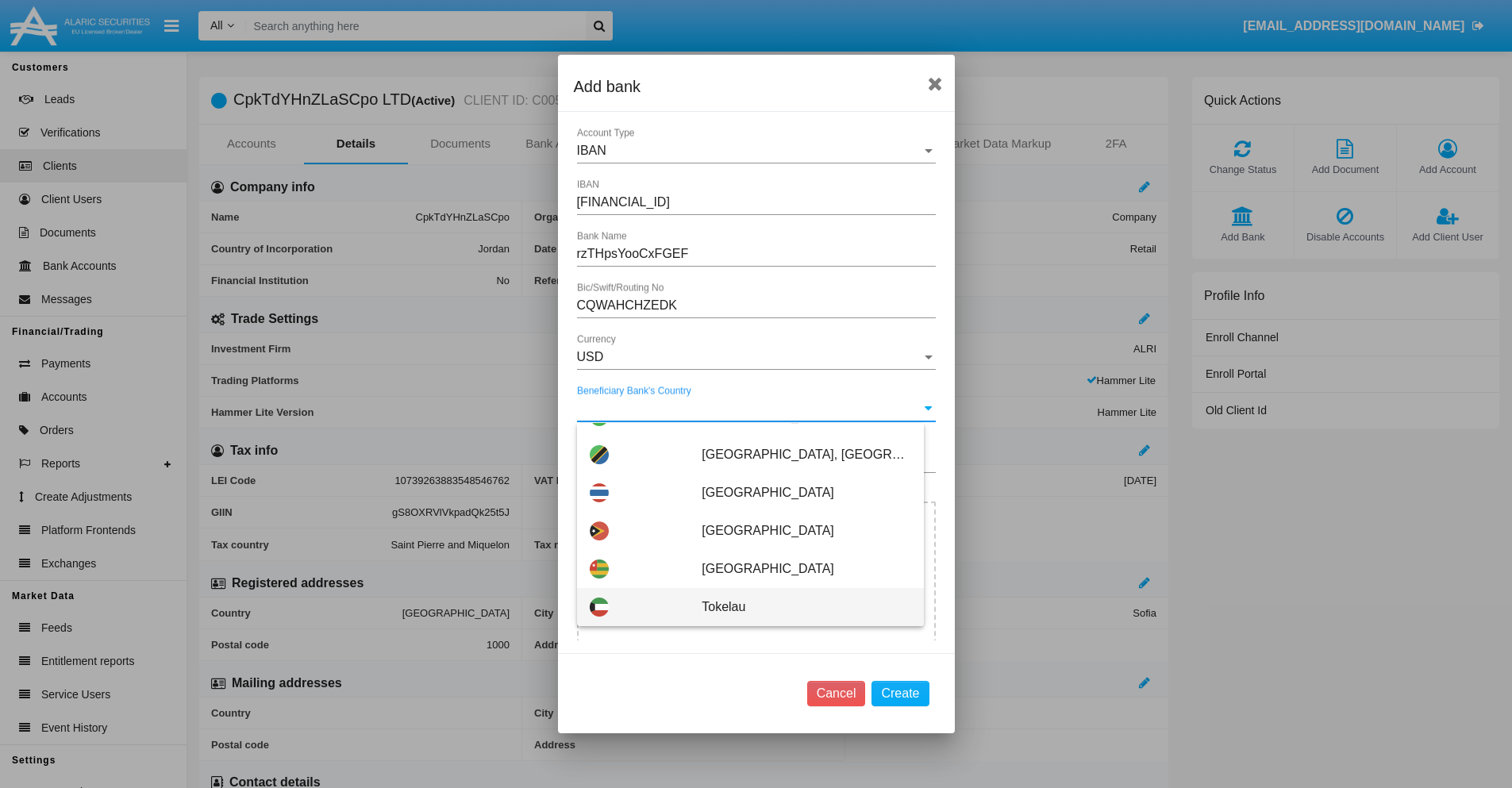
click at [798, 608] on span "Tokelau" at bounding box center [806, 607] width 209 height 38
type input "Tokelau"
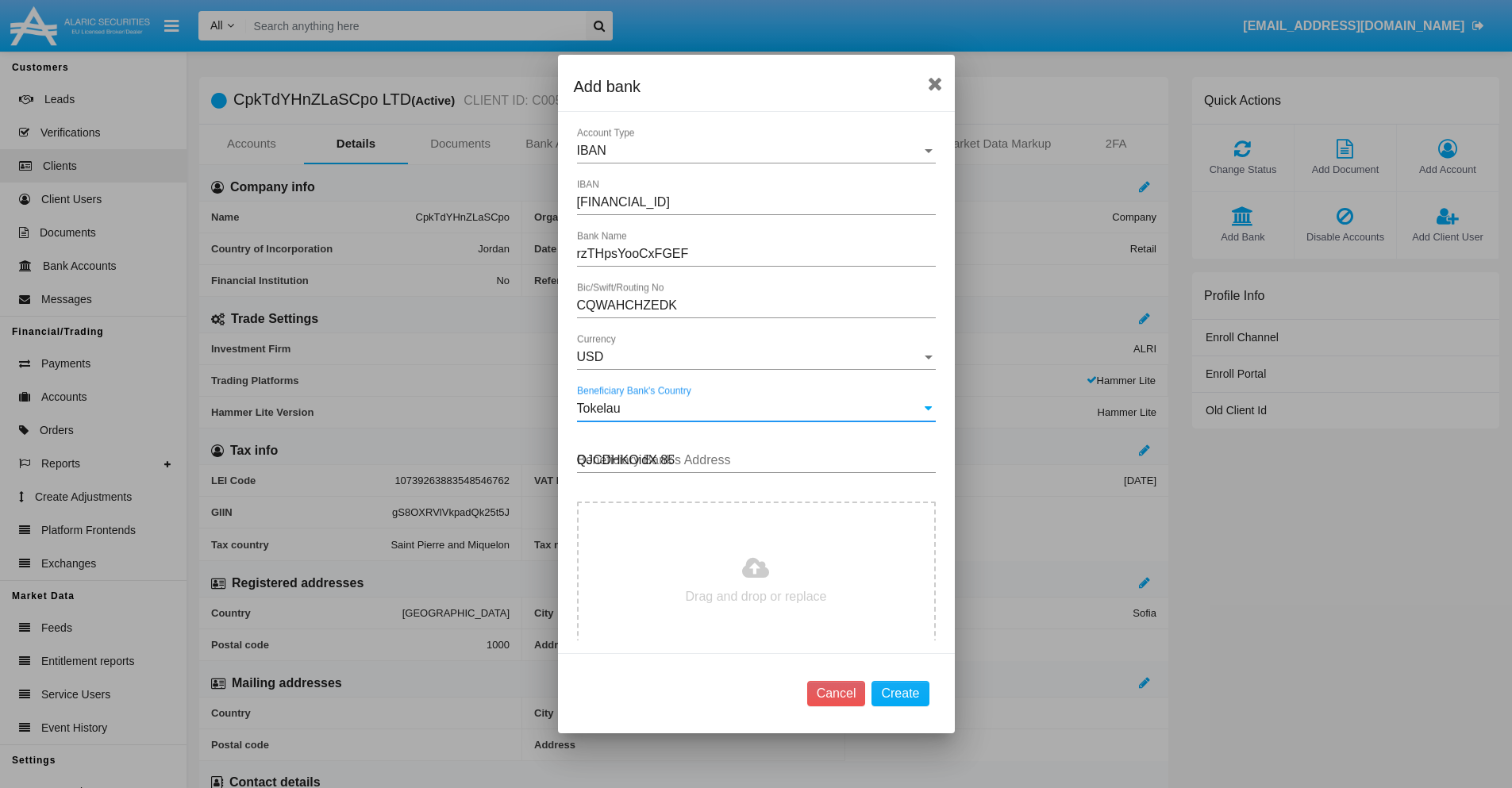
type input "QJCDHKOidX 857"
type input "C:\fakepath\bank-statement.png"
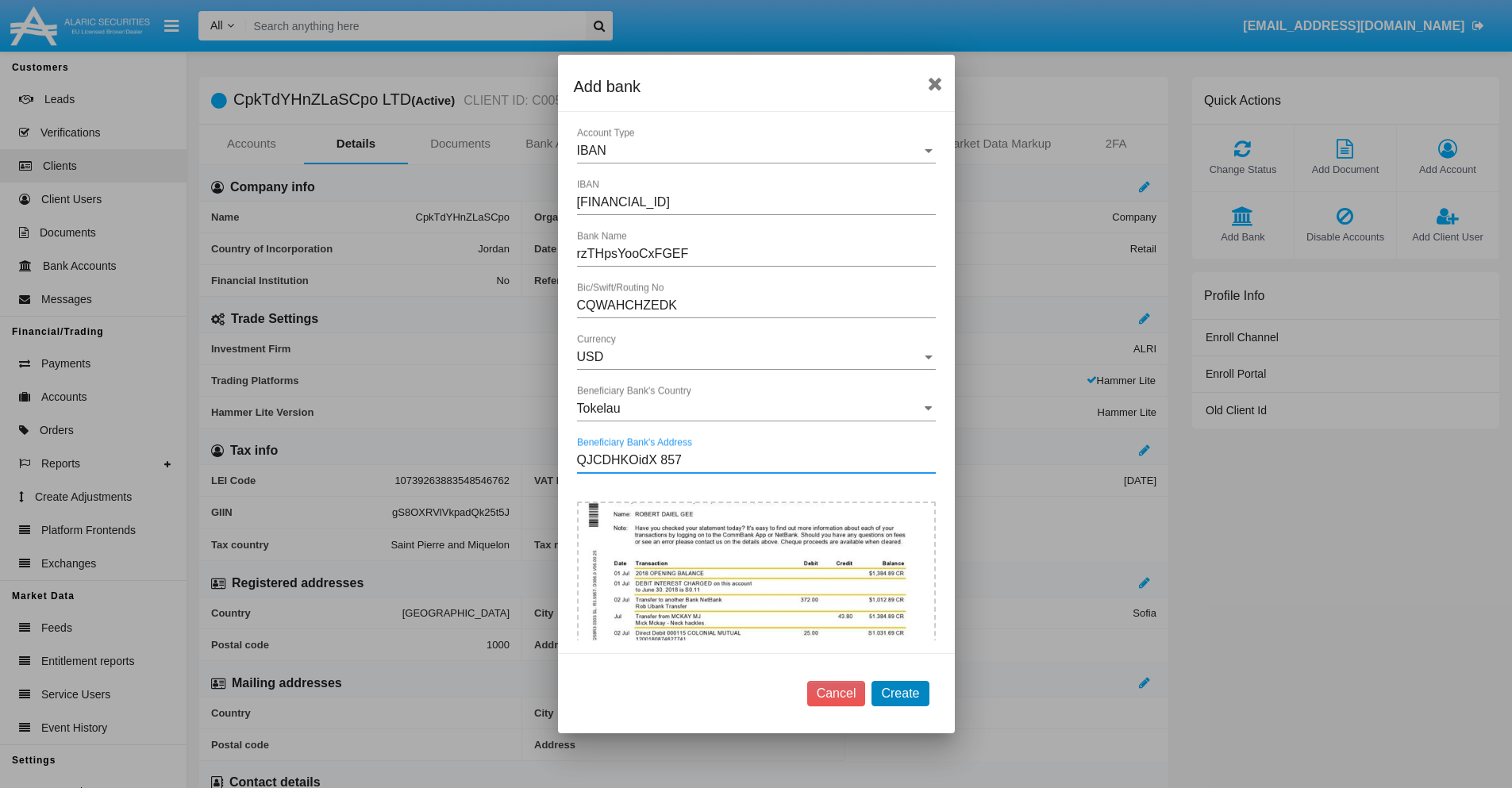
click at [900, 693] on button "Create" at bounding box center [900, 694] width 57 height 25
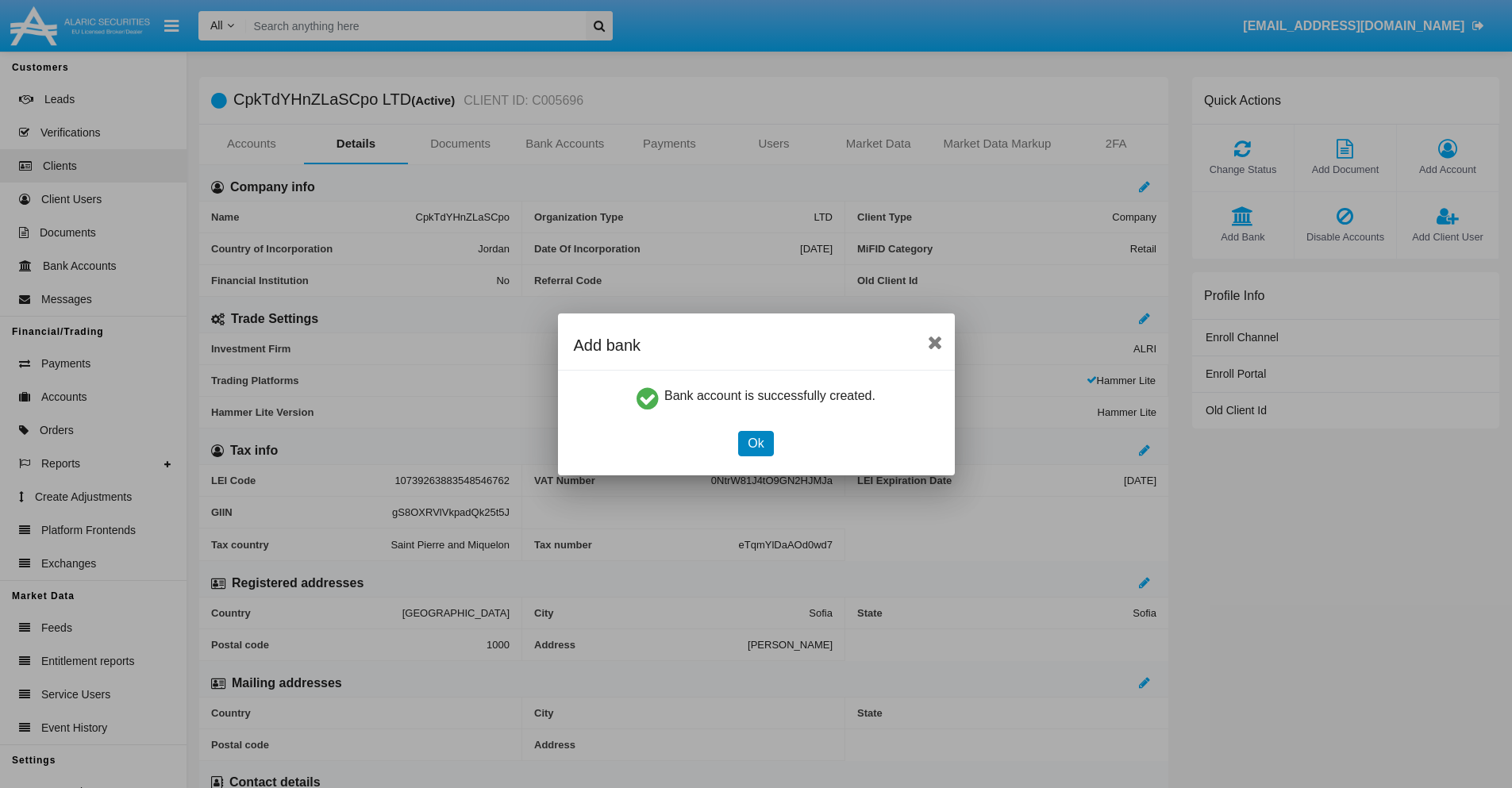
click at [756, 442] on button "Ok" at bounding box center [755, 443] width 35 height 25
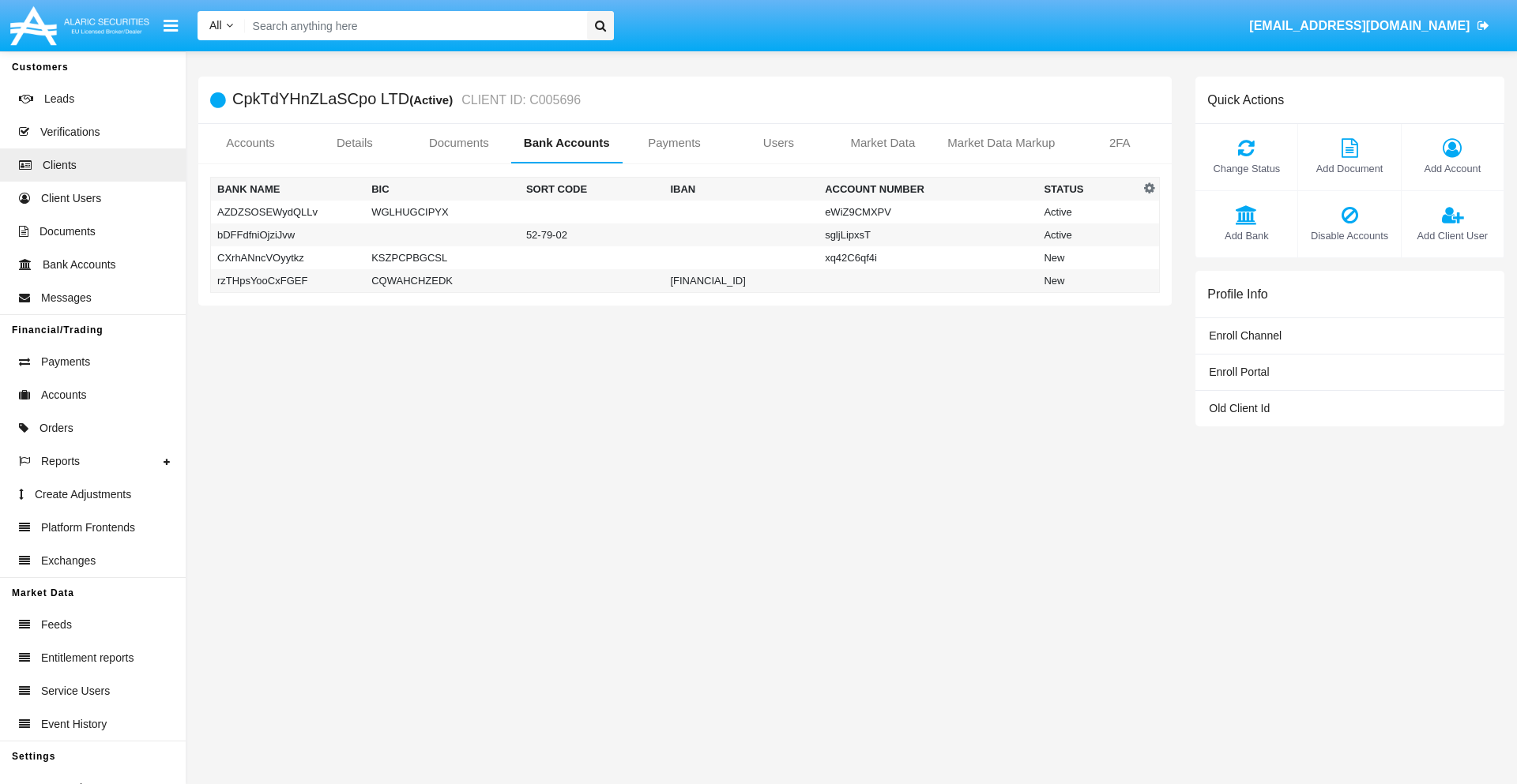
click at [288, 280] on td "rzTHpsYooCxFGEF" at bounding box center [288, 281] width 155 height 24
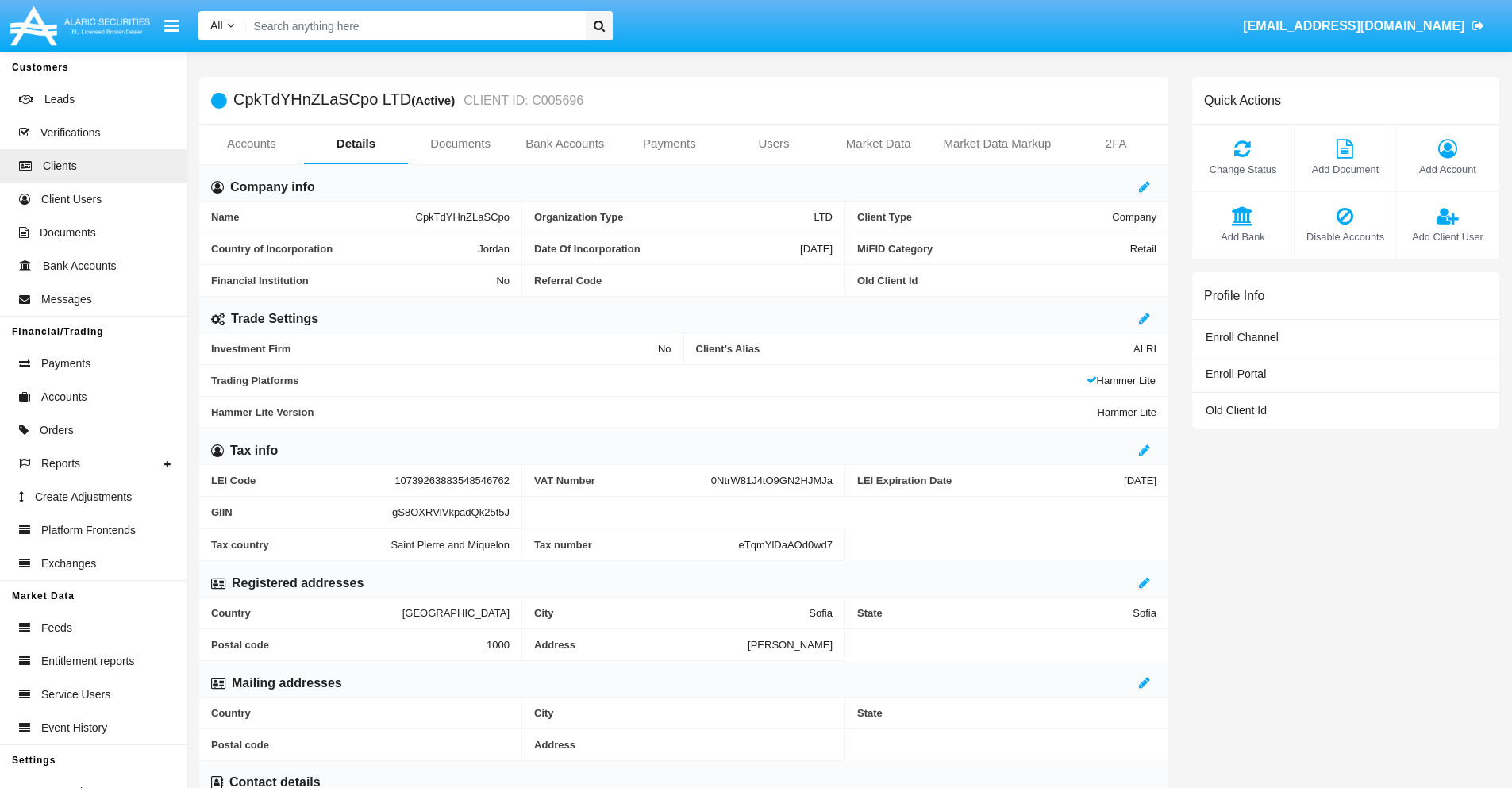
click at [1242, 237] on span "Add Bank" at bounding box center [1243, 237] width 86 height 15
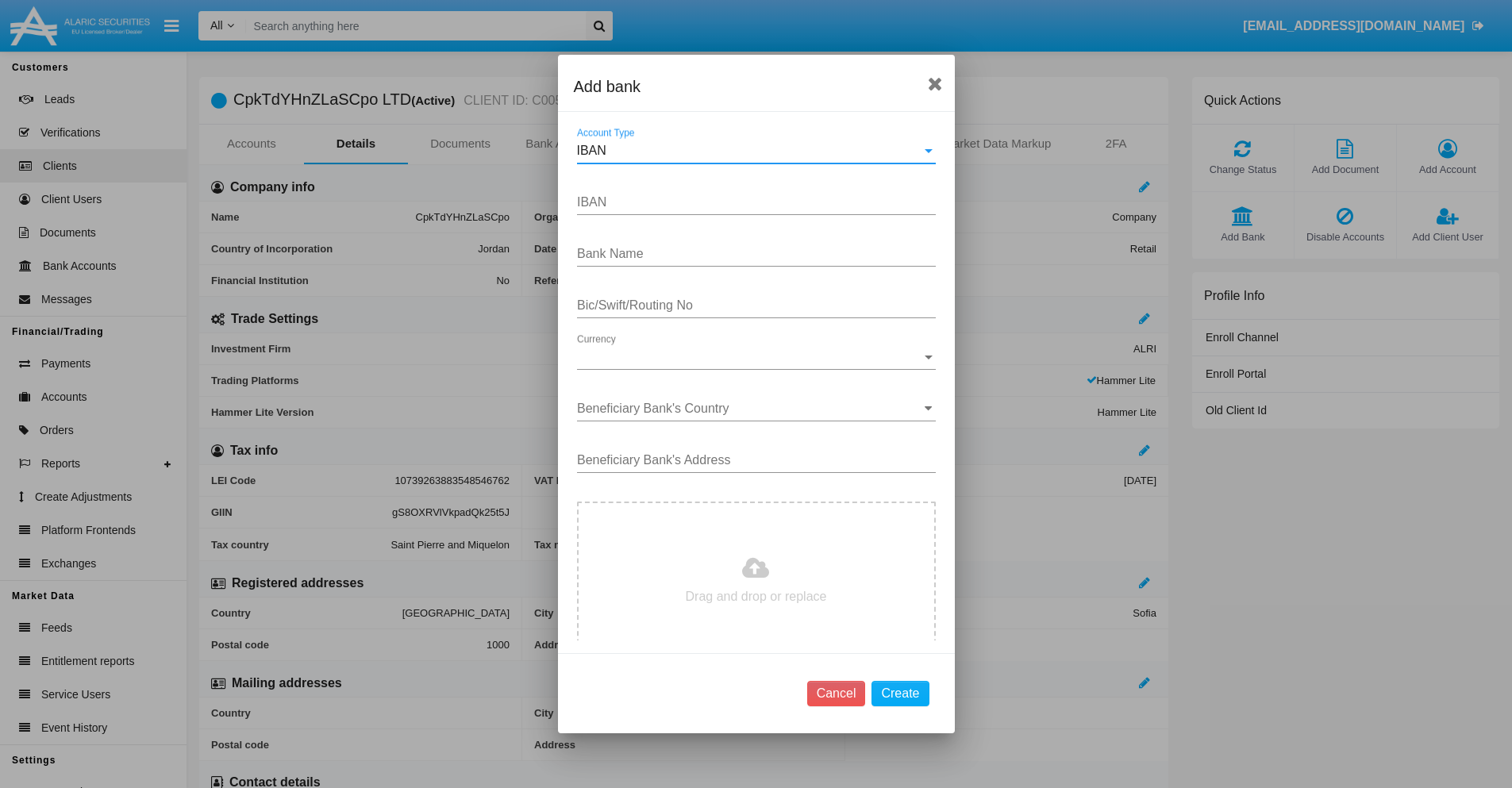
click at [750, 151] on div "IBAN" at bounding box center [749, 151] width 345 height 14
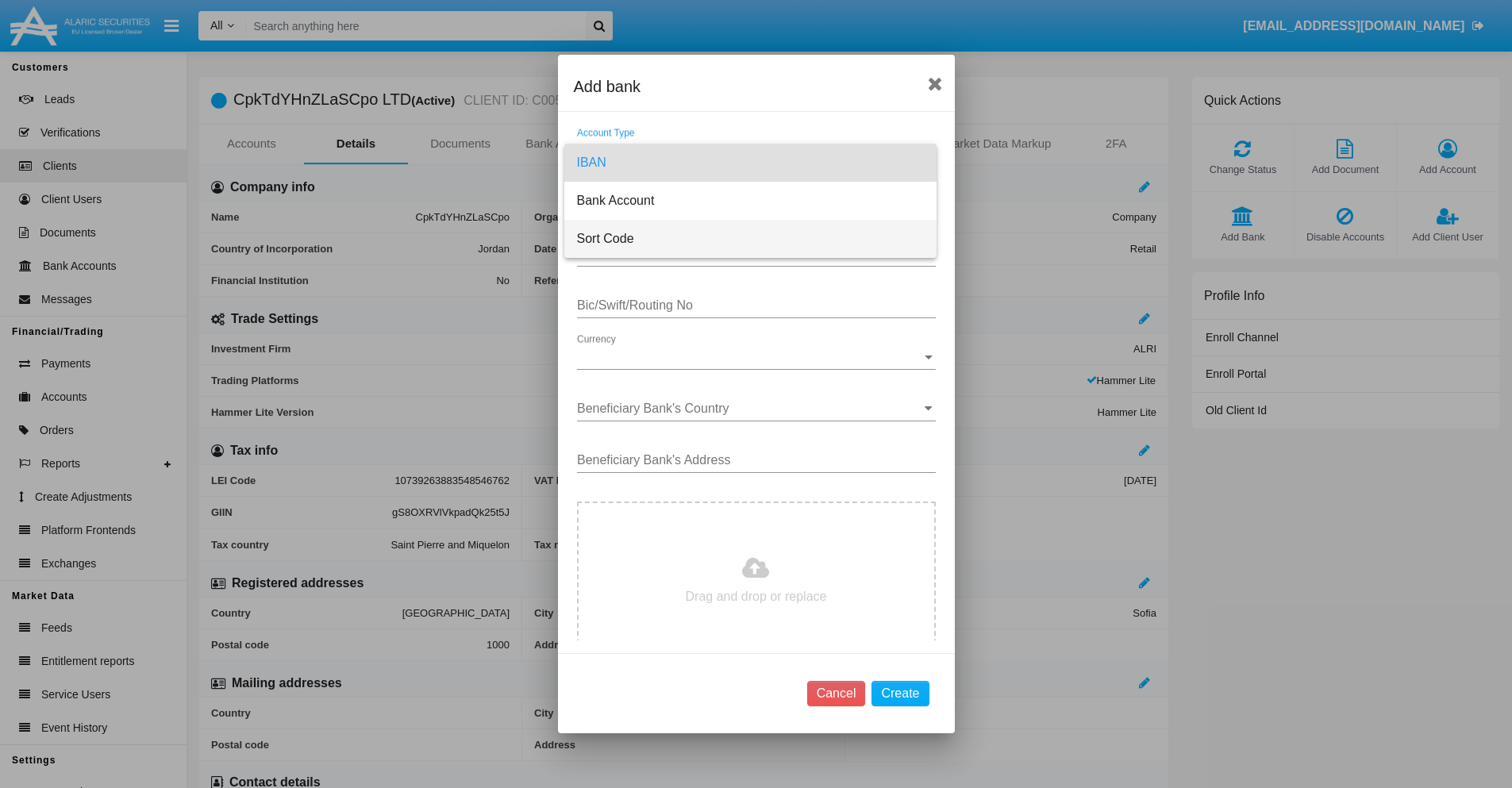
click at [750, 239] on span "Sort Code" at bounding box center [750, 239] width 346 height 38
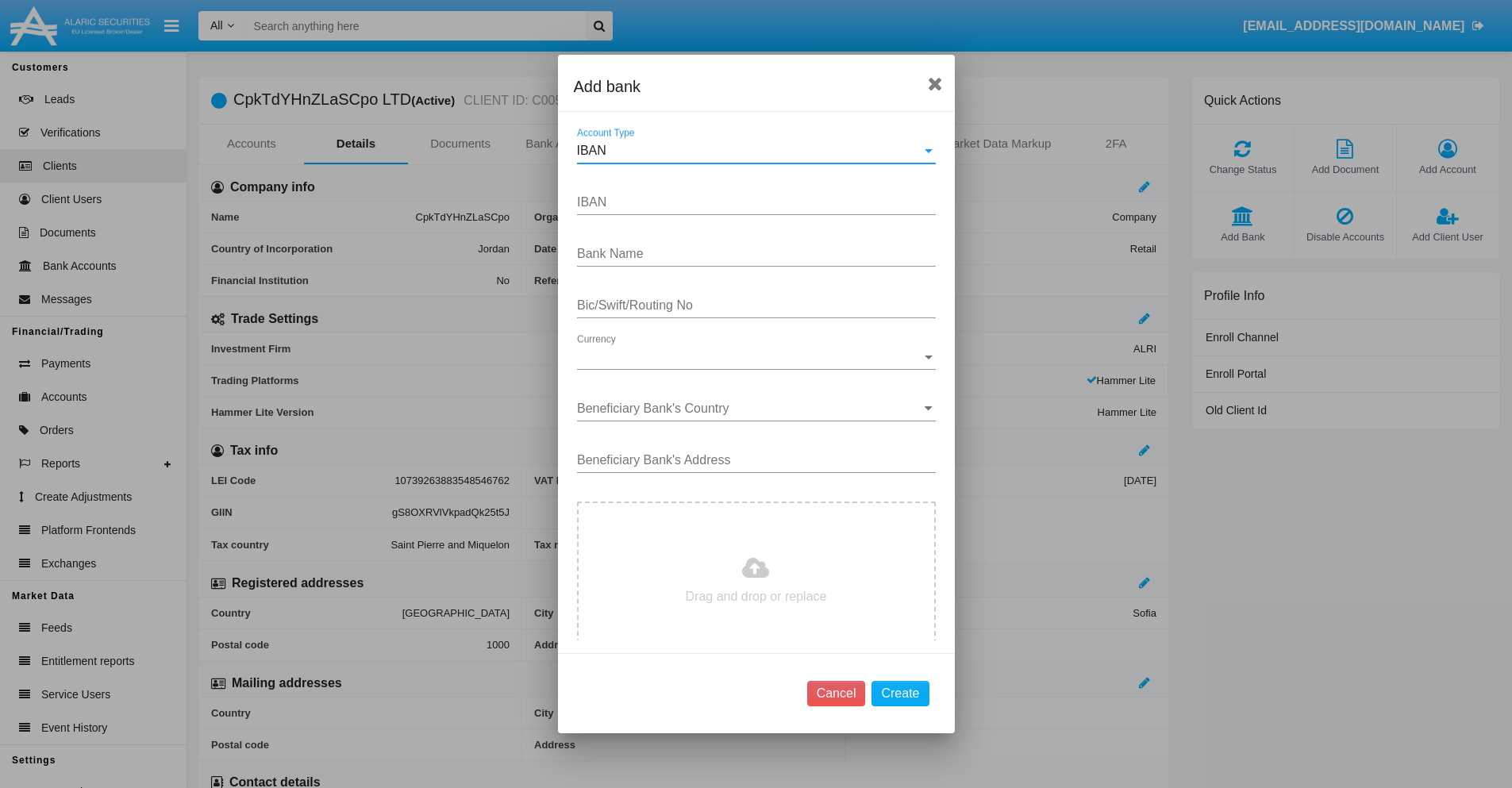
type input "[GEOGRAPHIC_DATA]"
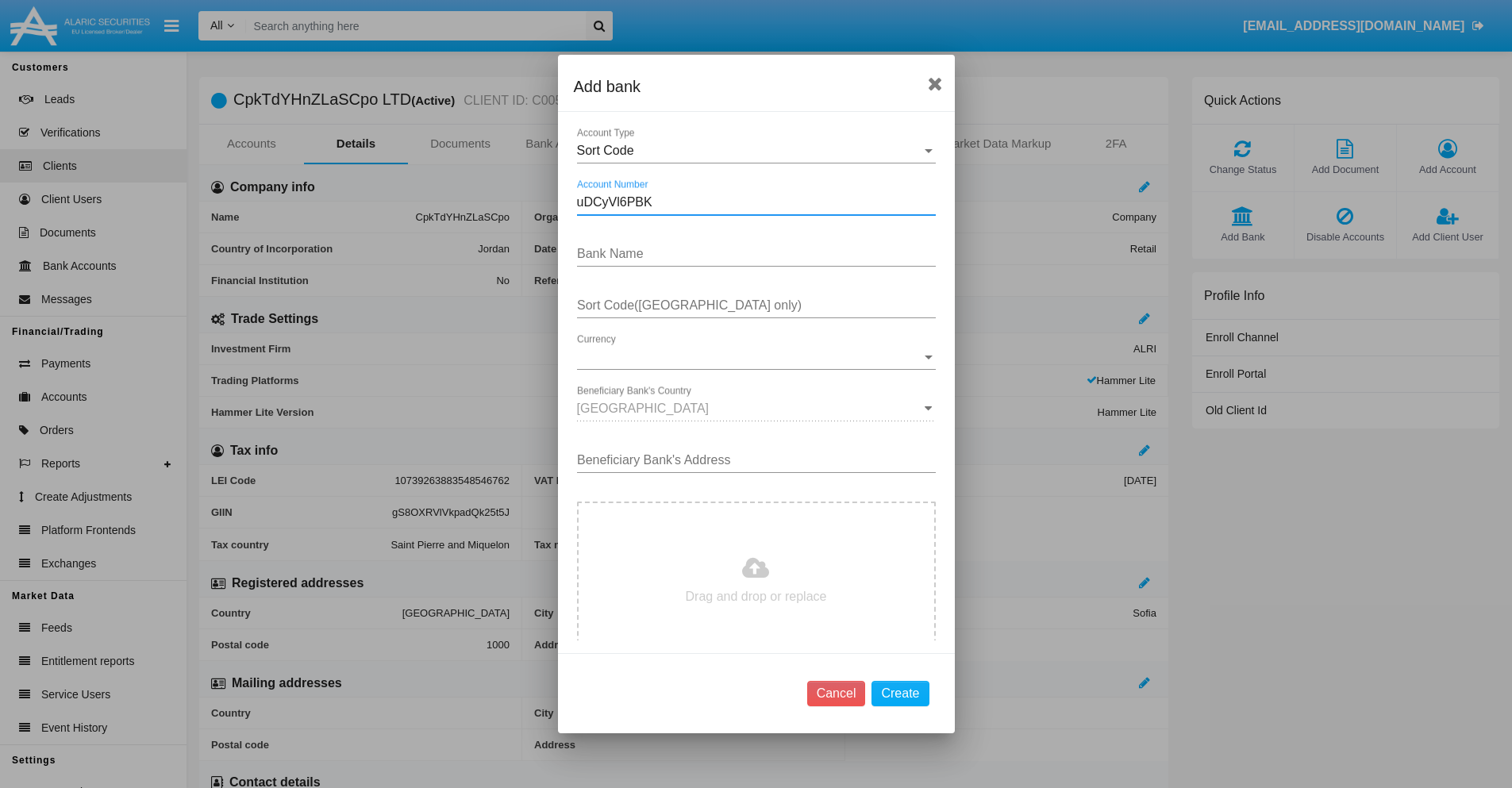
type input "uDCyVl6PBK"
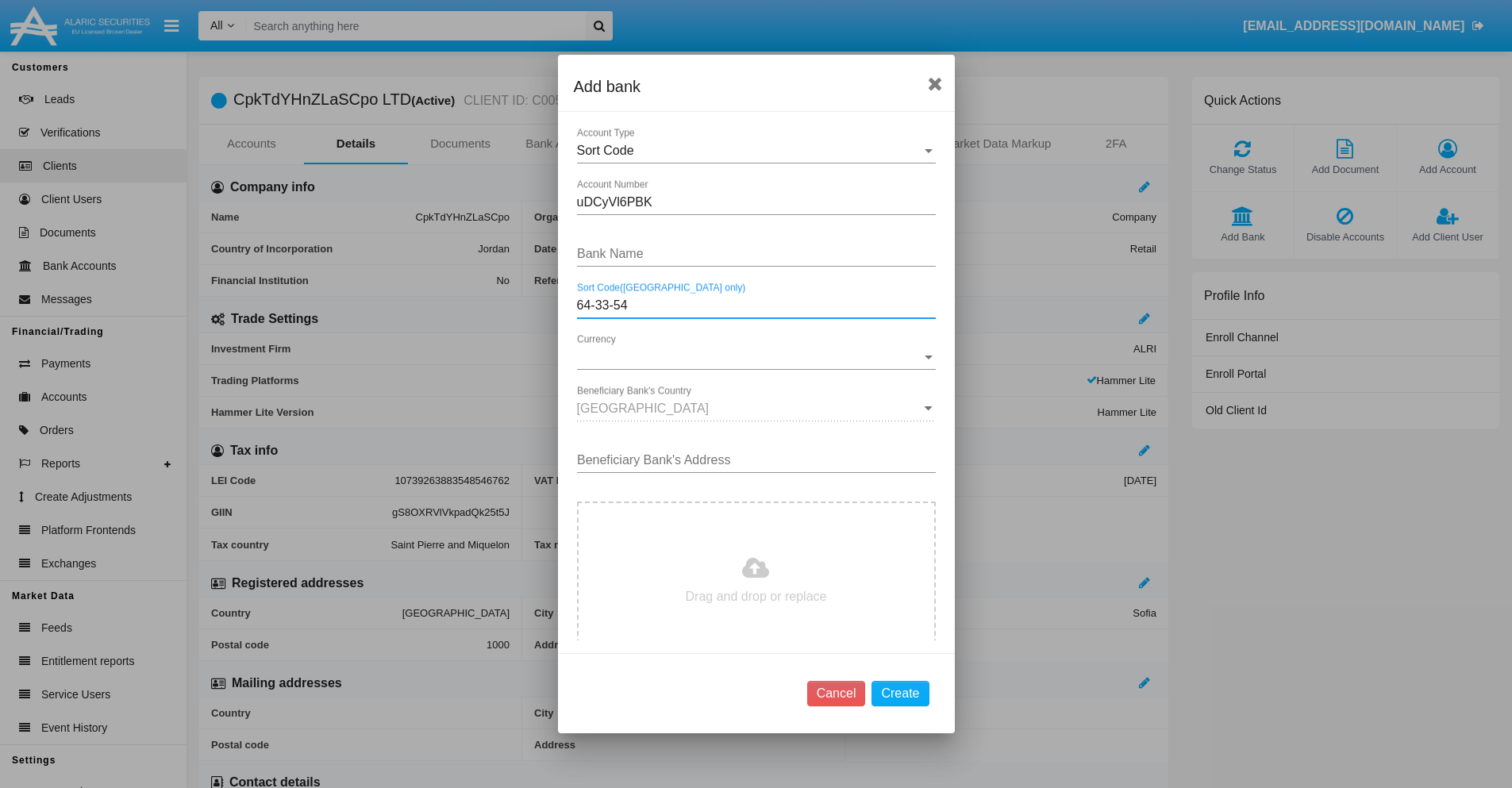
type input "64-33-54"
type input "pLcmnYZtsvZVYIu"
click at [750, 357] on span "Currency" at bounding box center [749, 357] width 345 height 14
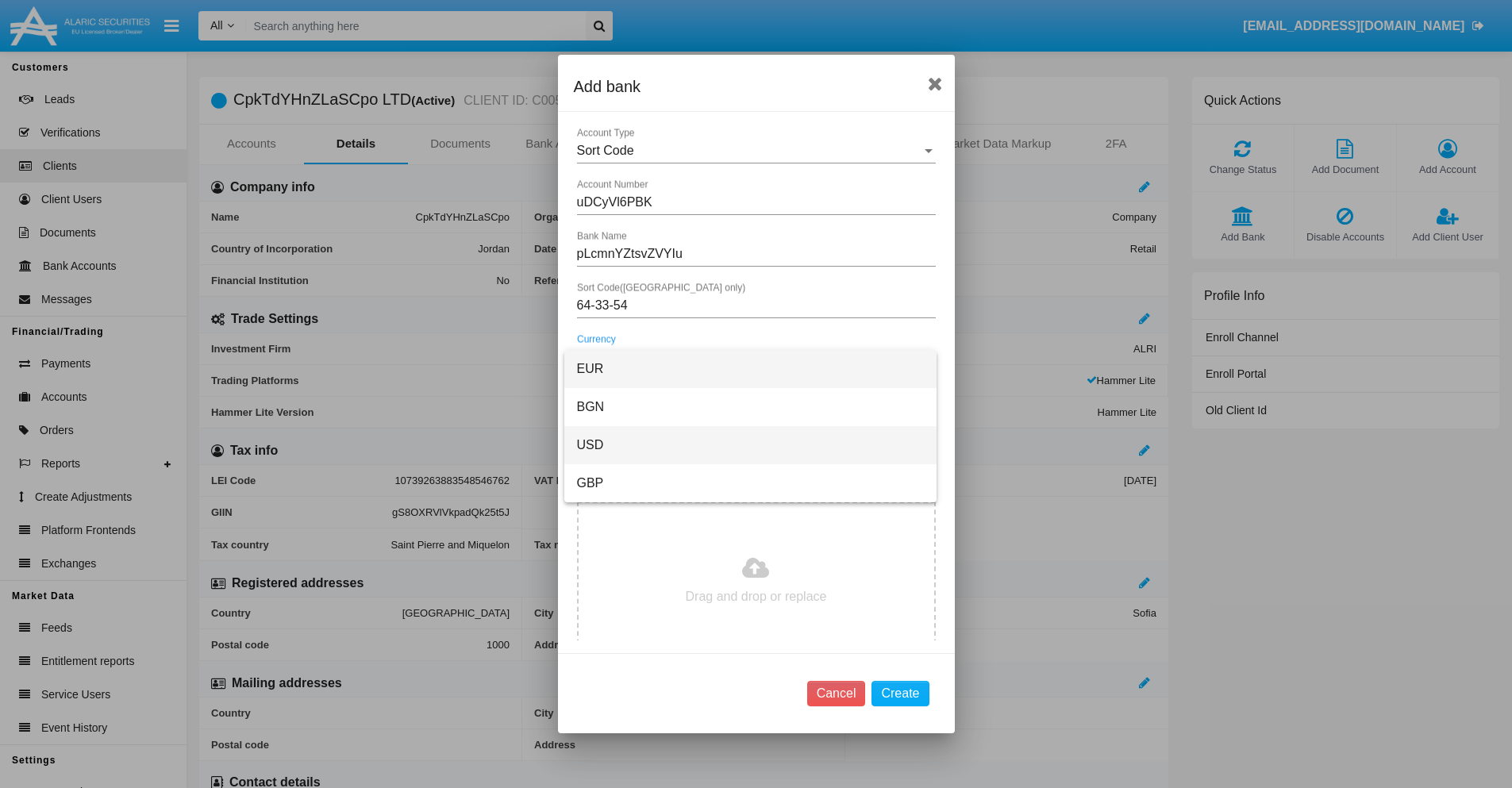
click at [750, 445] on span "USD" at bounding box center [750, 445] width 346 height 38
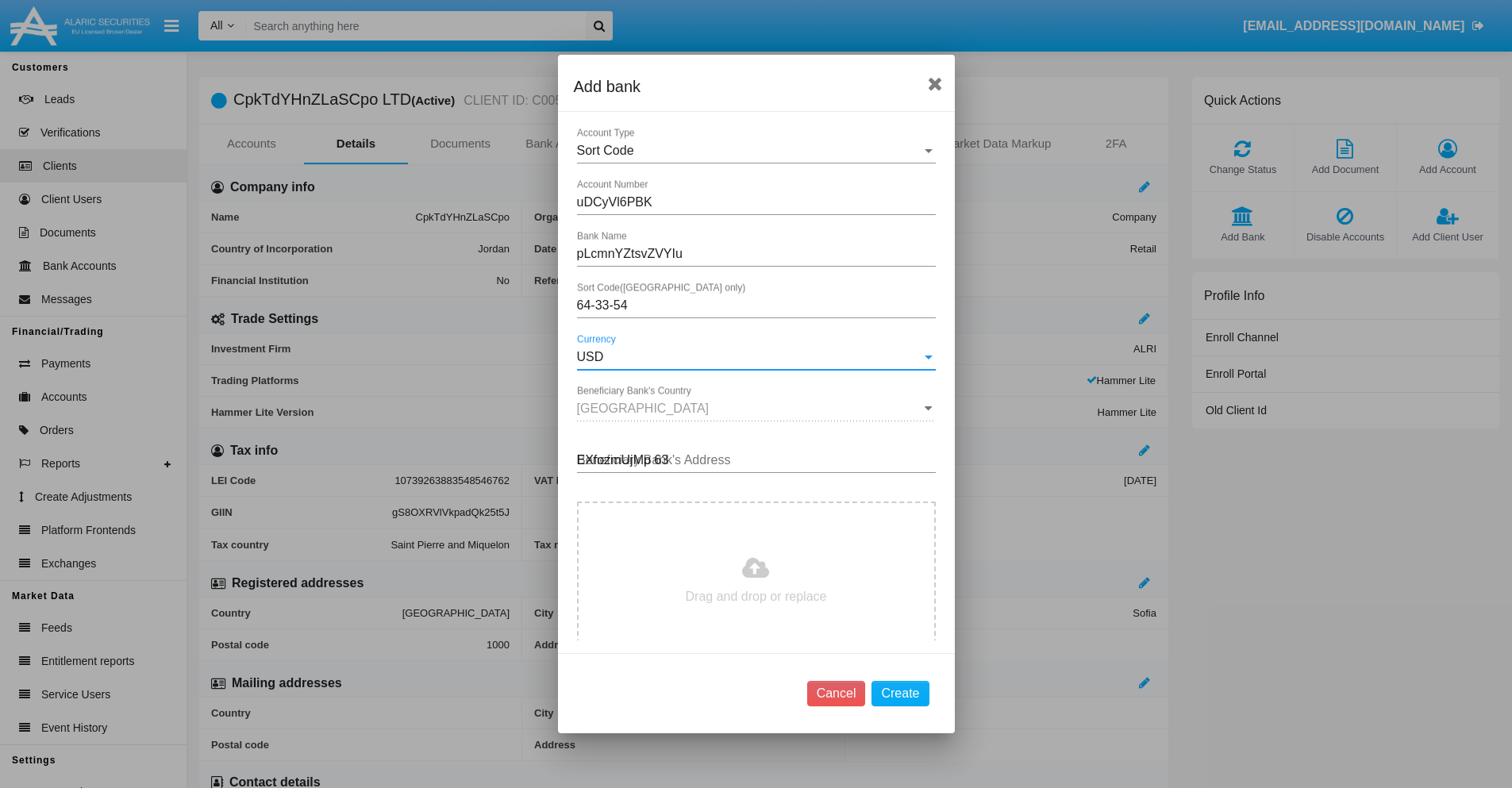
type input "EXfozmUjMp 630"
type input "C:\fakepath\bank-statement.png"
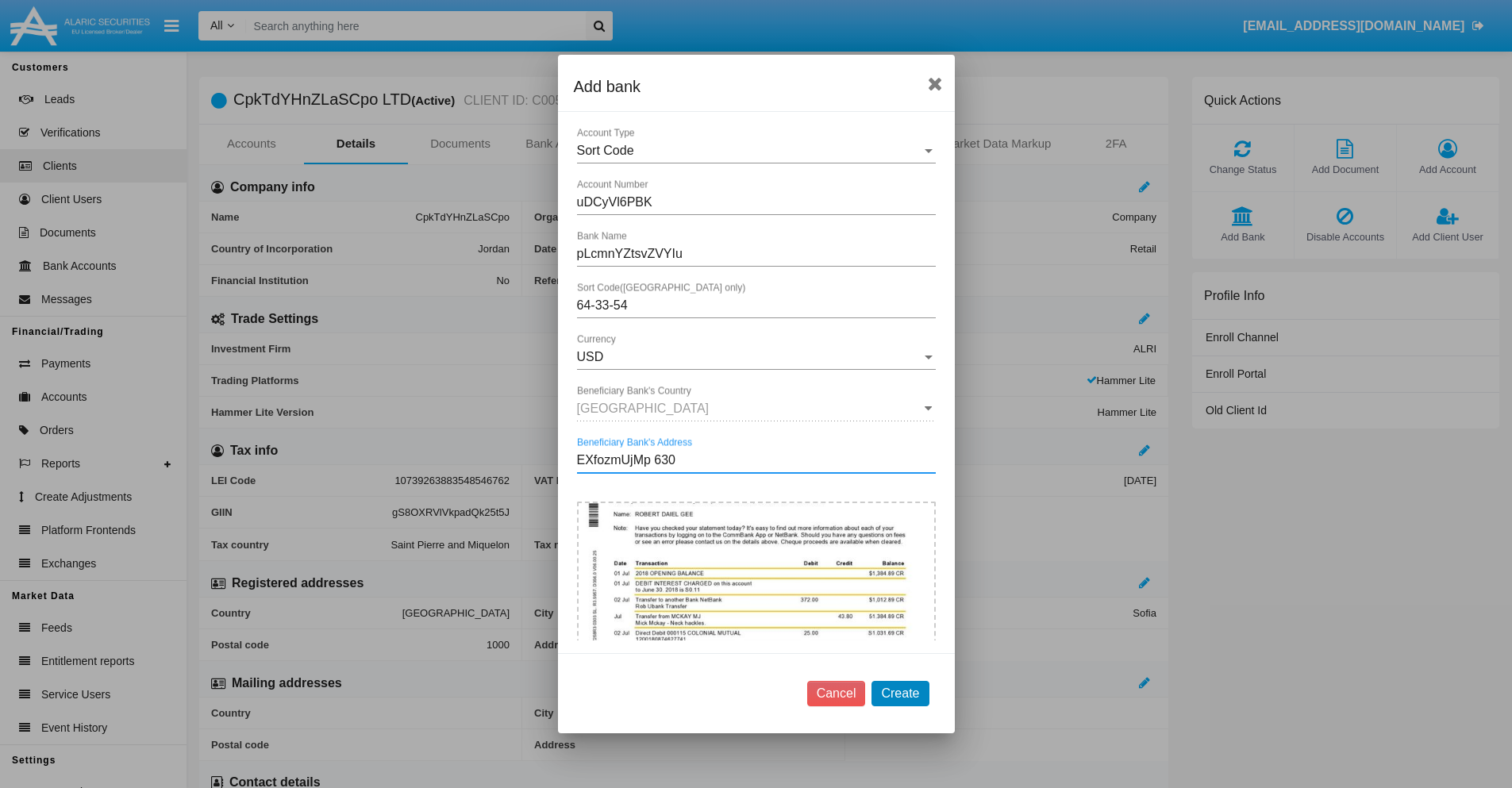
click at [900, 693] on button "Create" at bounding box center [900, 694] width 57 height 25
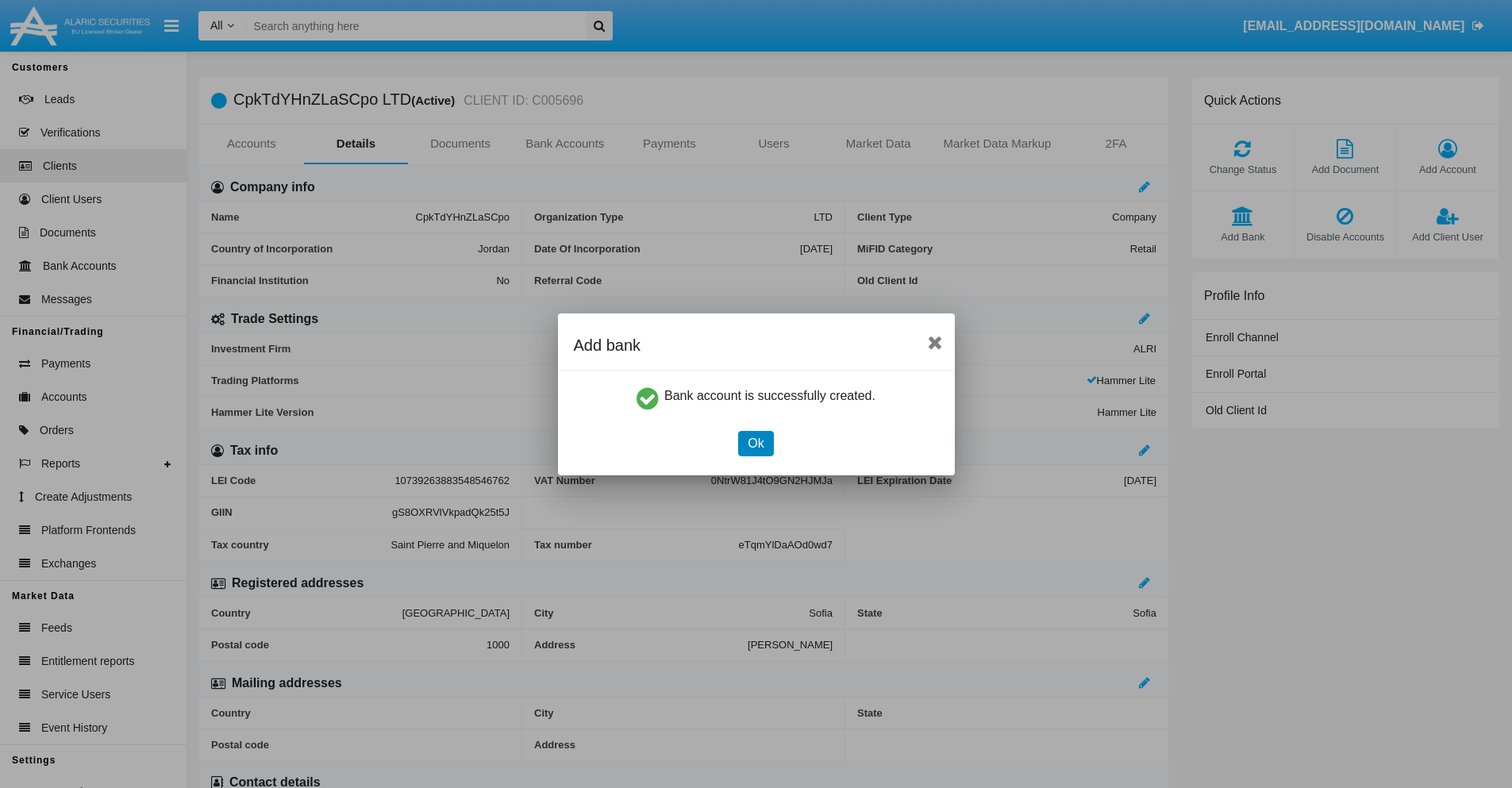
click at [756, 442] on button "Ok" at bounding box center [755, 443] width 35 height 25
